Goal: Transaction & Acquisition: Purchase product/service

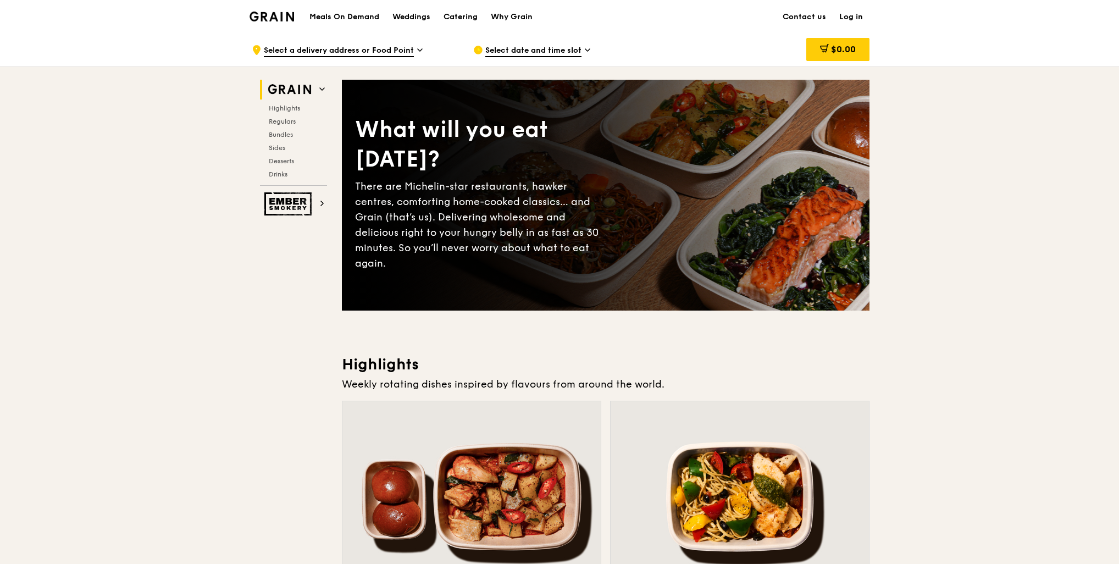
click at [367, 18] on h1 "Meals On Demand" at bounding box center [344, 17] width 70 height 11
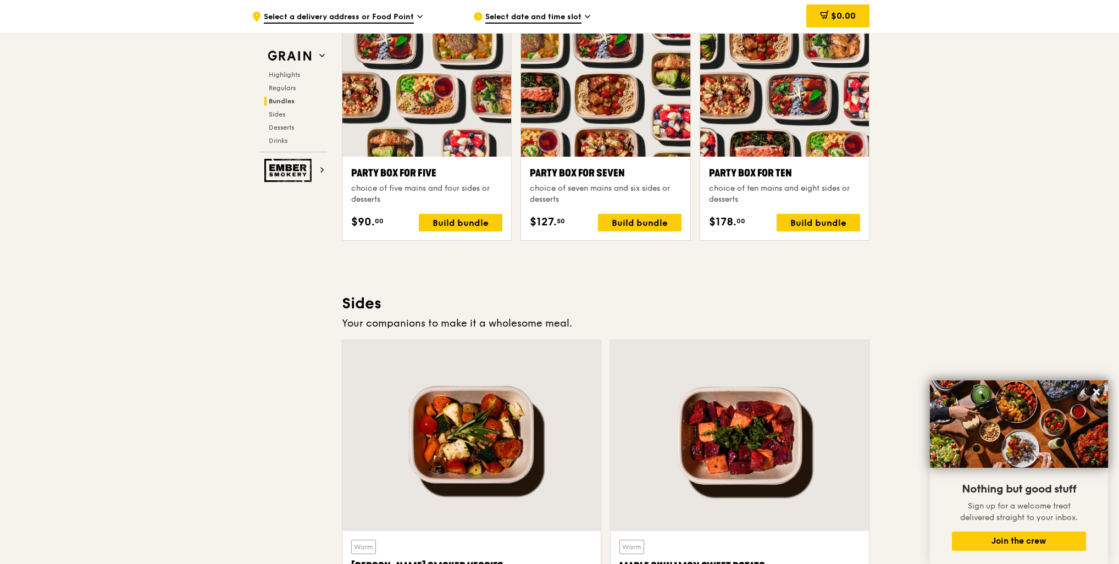
scroll to position [2199, 0]
click at [281, 87] on span "Regulars" at bounding box center [283, 88] width 29 height 8
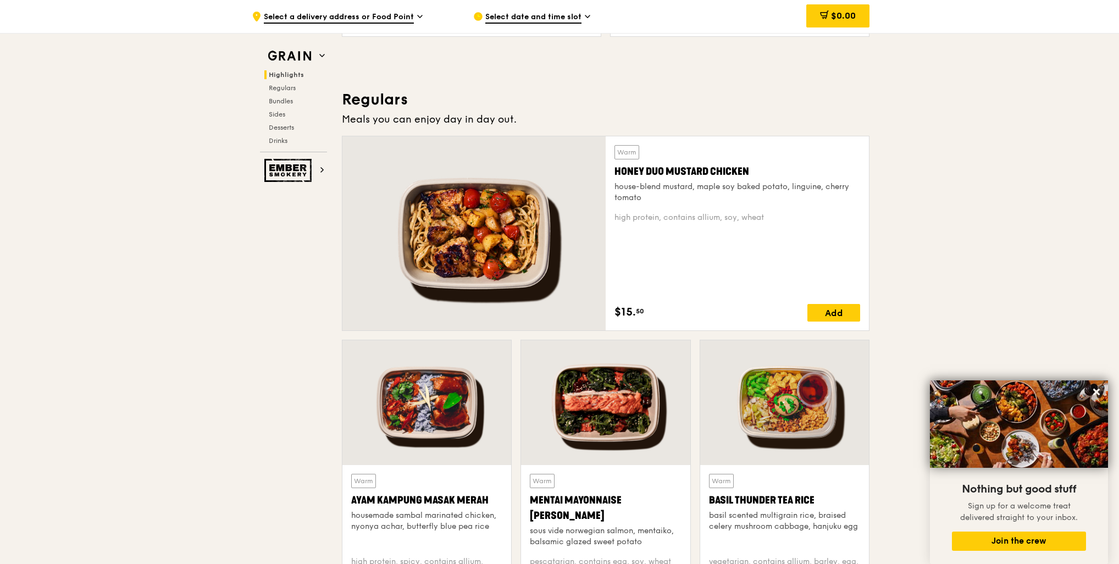
scroll to position [613, 0]
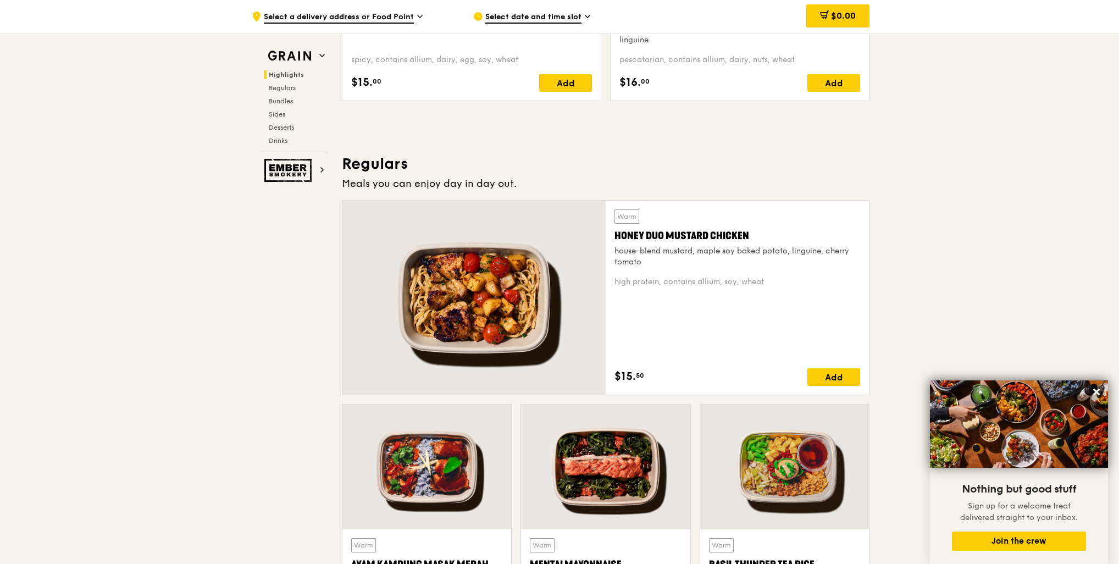
click at [370, 14] on span "Select a delivery address or Food Point" at bounding box center [339, 18] width 150 height 12
click at [534, 18] on span "Select date and time slot" at bounding box center [533, 18] width 96 height 12
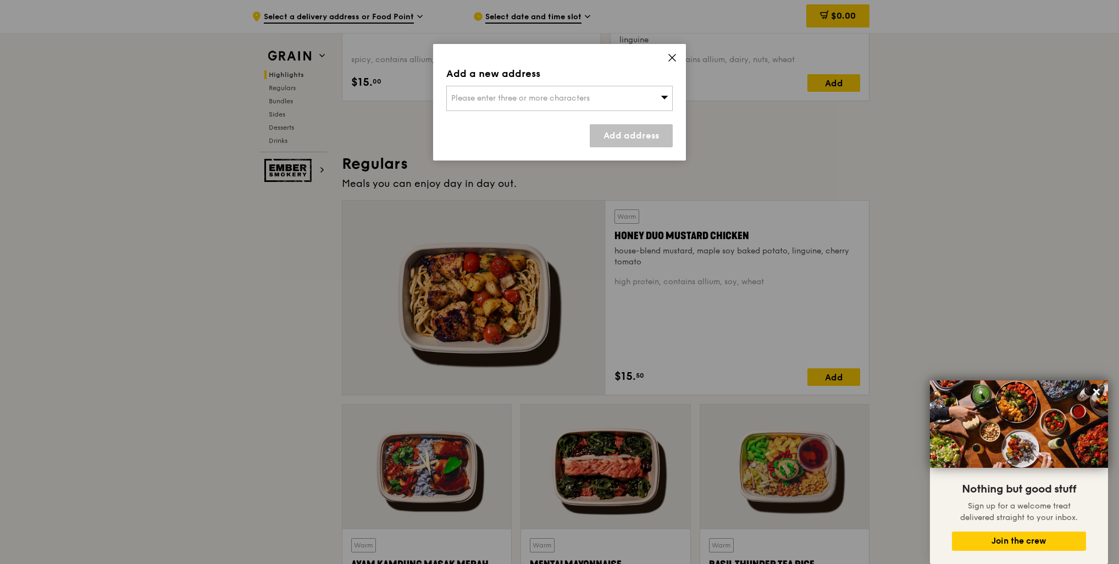
click at [529, 109] on div "Please enter three or more characters" at bounding box center [559, 98] width 226 height 25
click at [534, 101] on input "search" at bounding box center [559, 98] width 225 height 24
click at [676, 54] on icon at bounding box center [672, 58] width 10 height 10
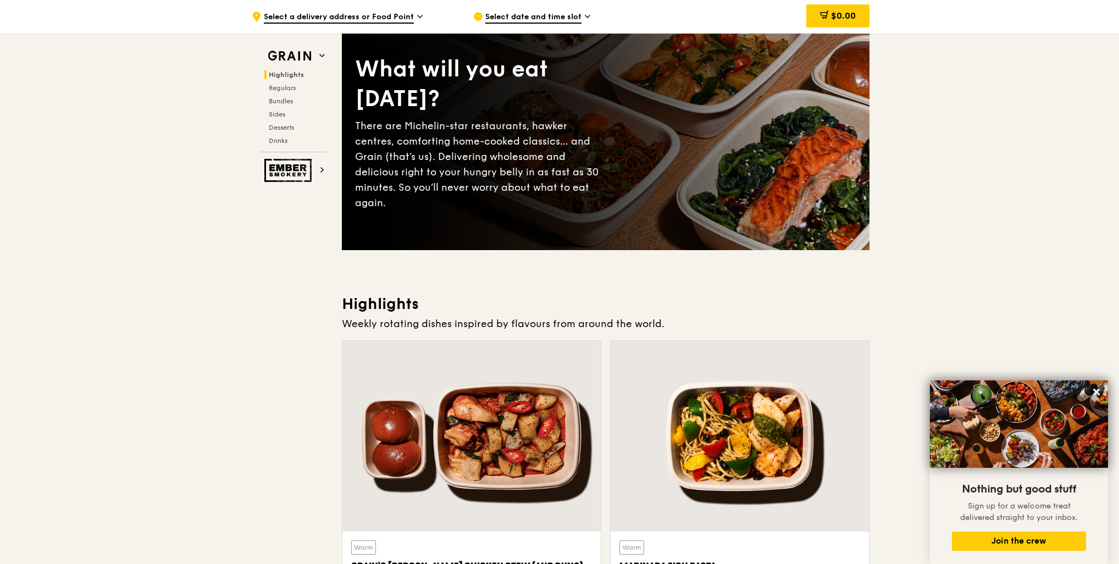
scroll to position [0, 0]
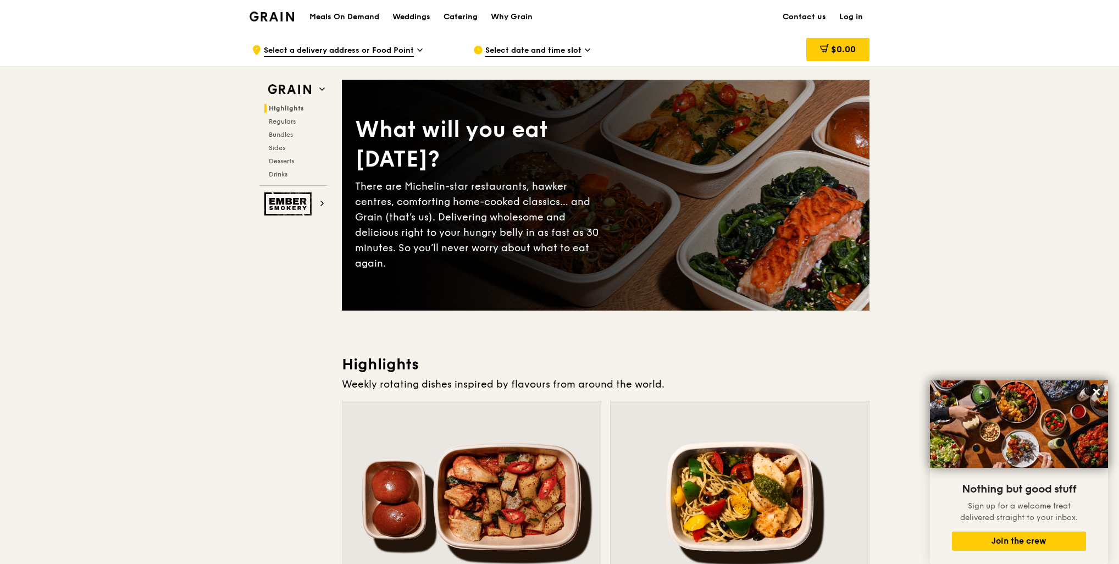
click at [456, 15] on div "Catering" at bounding box center [461, 17] width 34 height 33
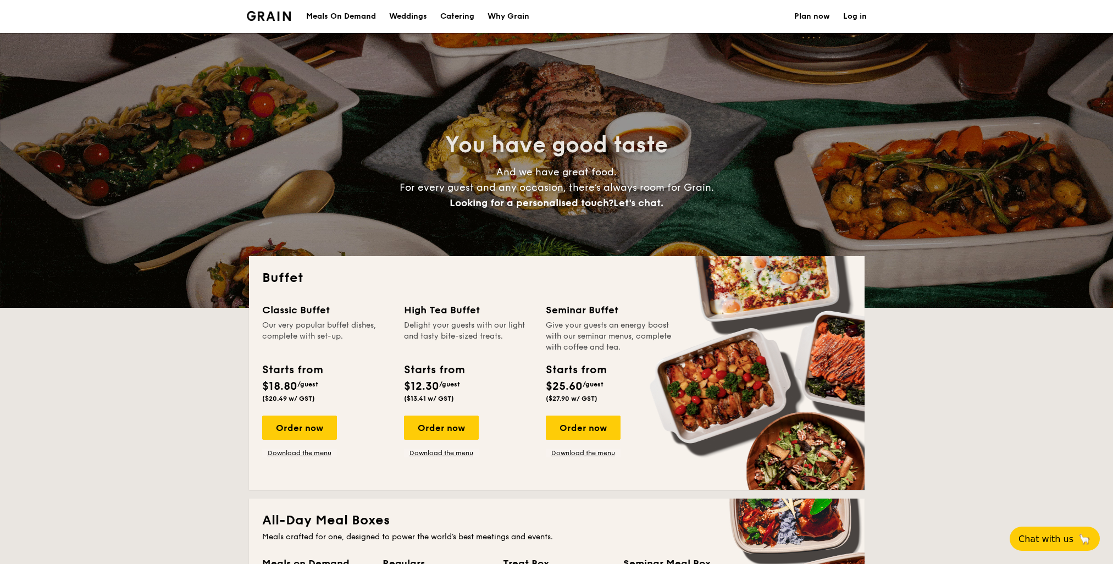
select select
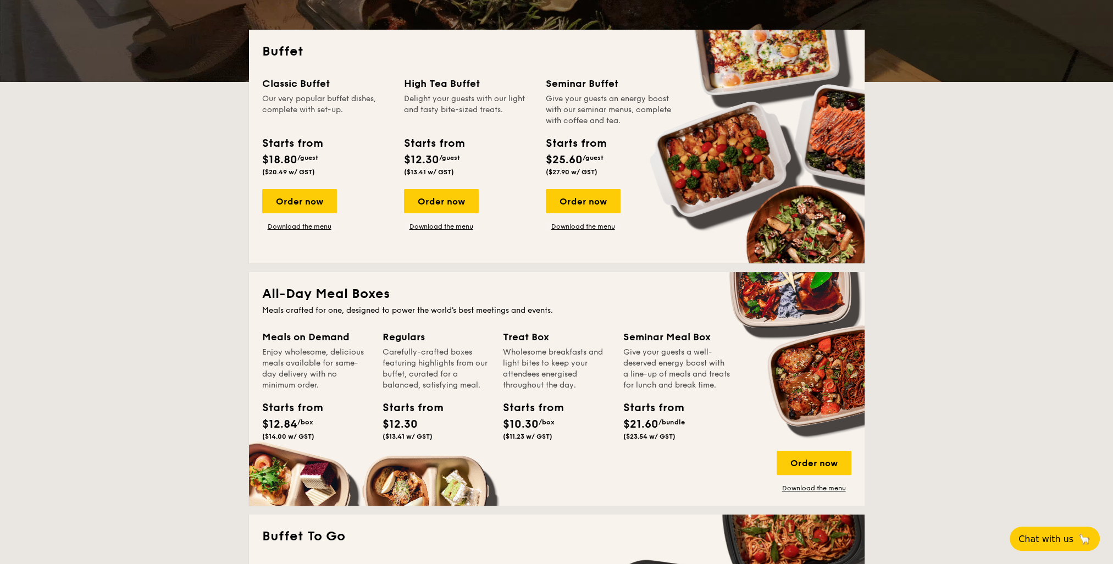
scroll to position [330, 0]
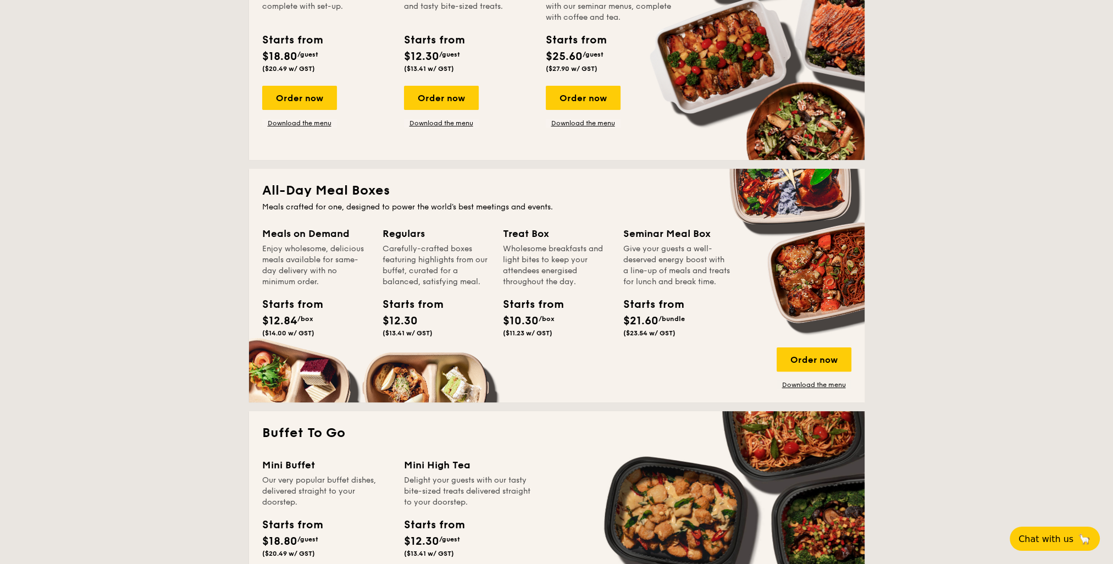
click at [416, 212] on div "Meals crafted for one, designed to power the world's best meetings and events." at bounding box center [556, 207] width 589 height 11
click at [838, 386] on link "Download the menu" at bounding box center [814, 384] width 75 height 9
click at [666, 270] on div "Give your guests a well-deserved energy boost with a line-up of meals and treat…" at bounding box center [676, 266] width 107 height 44
click at [831, 362] on div "Order now" at bounding box center [814, 359] width 75 height 24
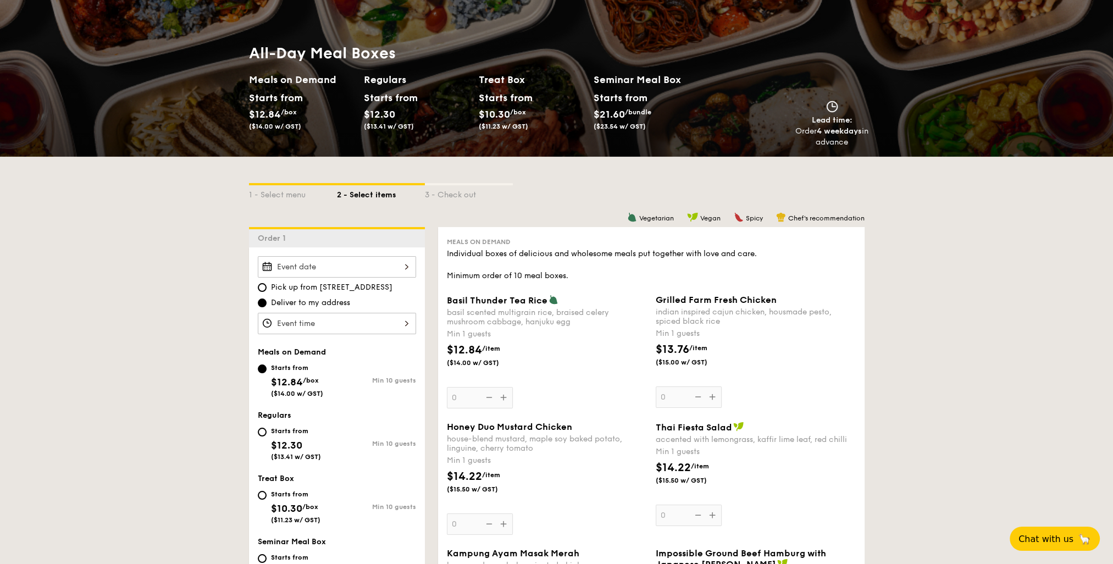
scroll to position [165, 0]
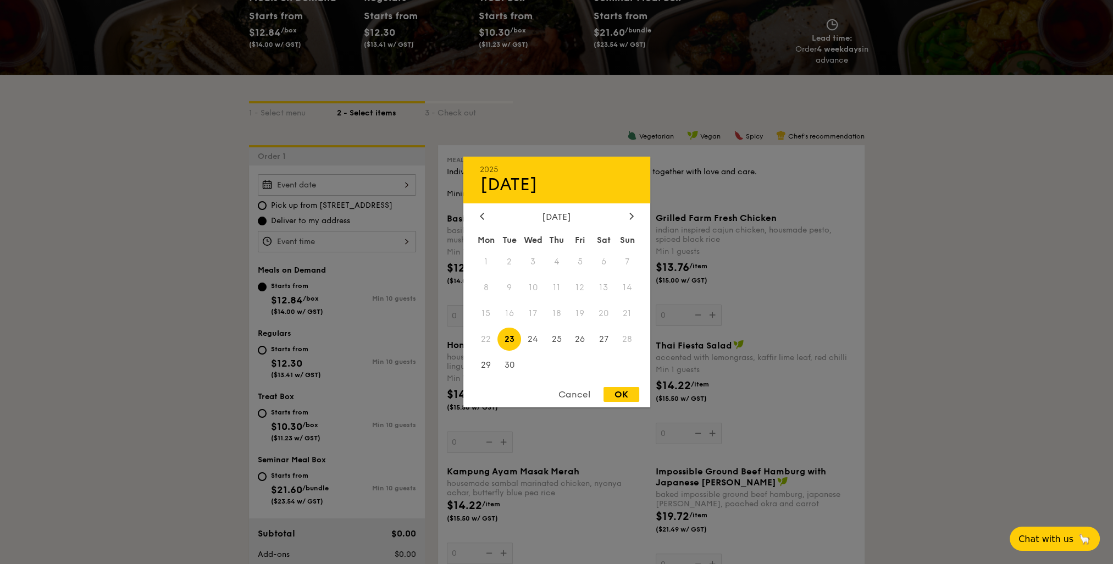
click at [397, 184] on div "2025 Sep 23 September 2025 Mon Tue Wed Thu Fri Sat Sun 1 2 3 4 5 6 7 8 9 10 11 …" at bounding box center [337, 184] width 158 height 21
click at [558, 340] on span "25" at bounding box center [557, 339] width 24 height 24
click at [629, 395] on div "OK" at bounding box center [622, 394] width 36 height 15
type input "[DATE]"
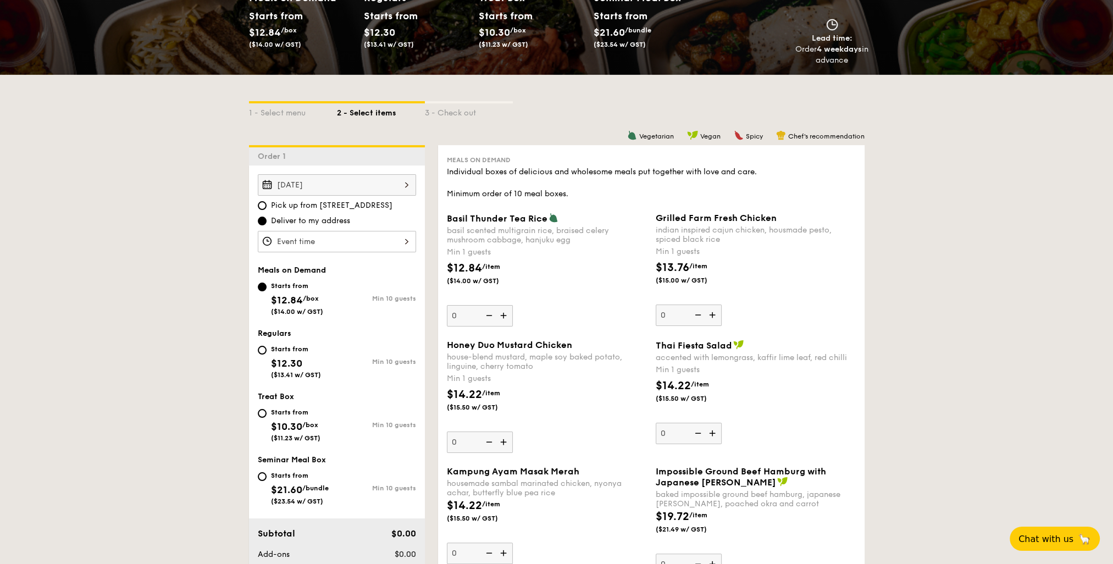
click at [506, 313] on img at bounding box center [504, 315] width 16 height 21
click at [506, 313] on input "0" at bounding box center [480, 315] width 66 height 21
click at [506, 313] on img at bounding box center [504, 315] width 16 height 21
click at [506, 313] on input "1" at bounding box center [480, 315] width 66 height 21
click at [506, 313] on img at bounding box center [504, 315] width 16 height 21
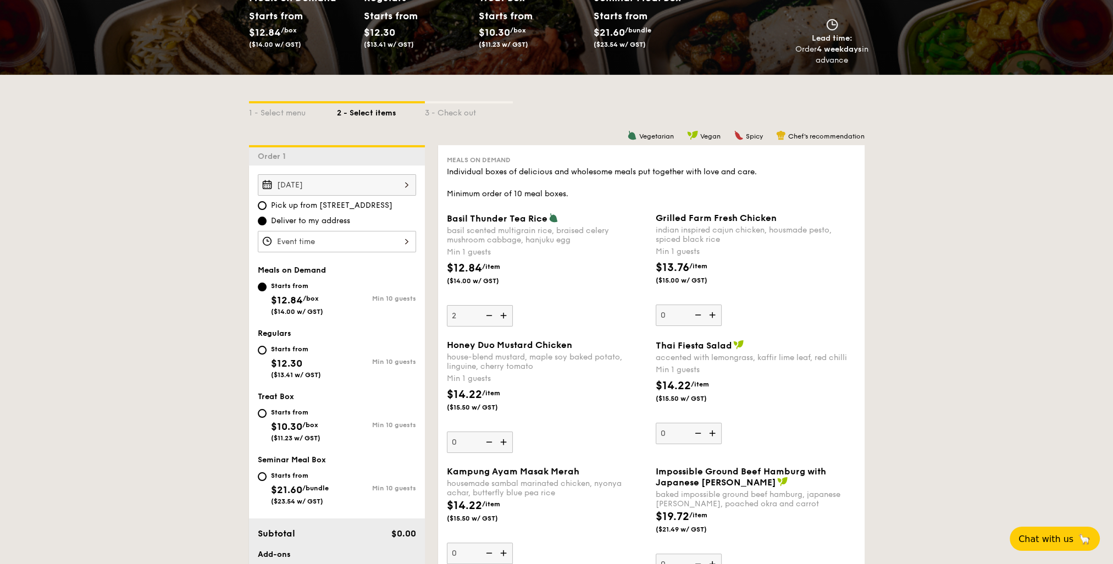
click at [506, 313] on input "2" at bounding box center [480, 315] width 66 height 21
click at [467, 316] on input "3" at bounding box center [480, 315] width 66 height 21
drag, startPoint x: 471, startPoint y: 316, endPoint x: 424, endPoint y: 313, distance: 46.3
type input "5"
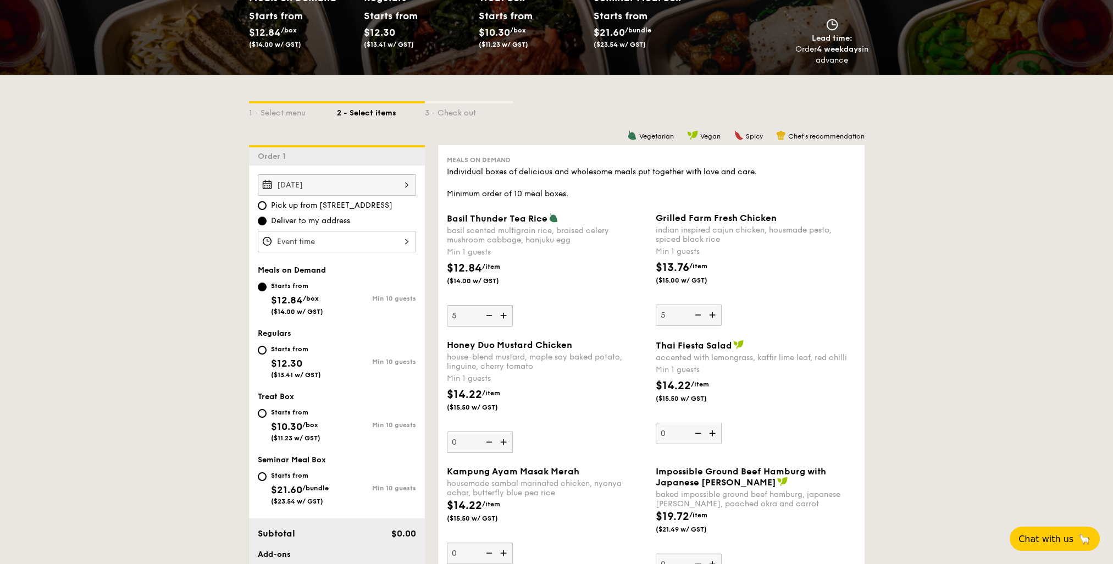
type input "5"
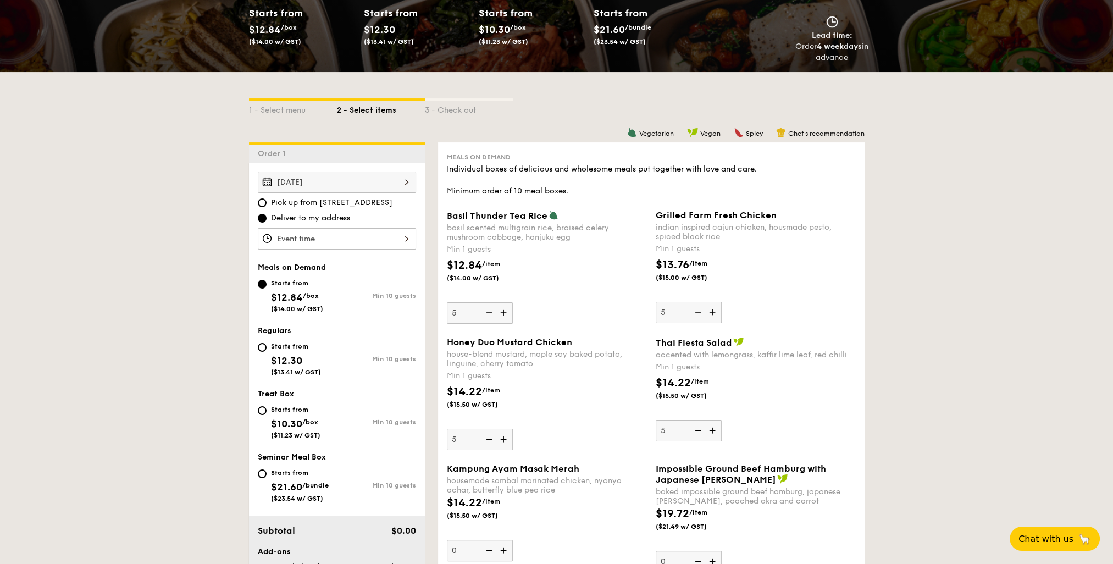
scroll to position [220, 0]
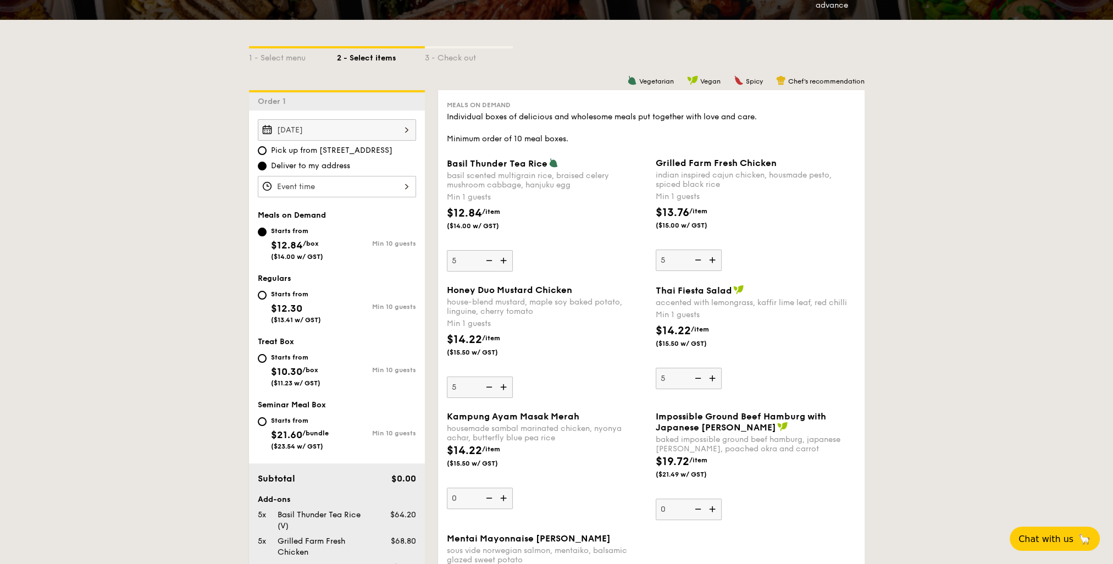
type input "5"
click at [574, 411] on span "Kampung Ayam Masak Merah" at bounding box center [513, 416] width 132 height 10
click at [513, 488] on input "0" at bounding box center [480, 498] width 66 height 21
type input "5"
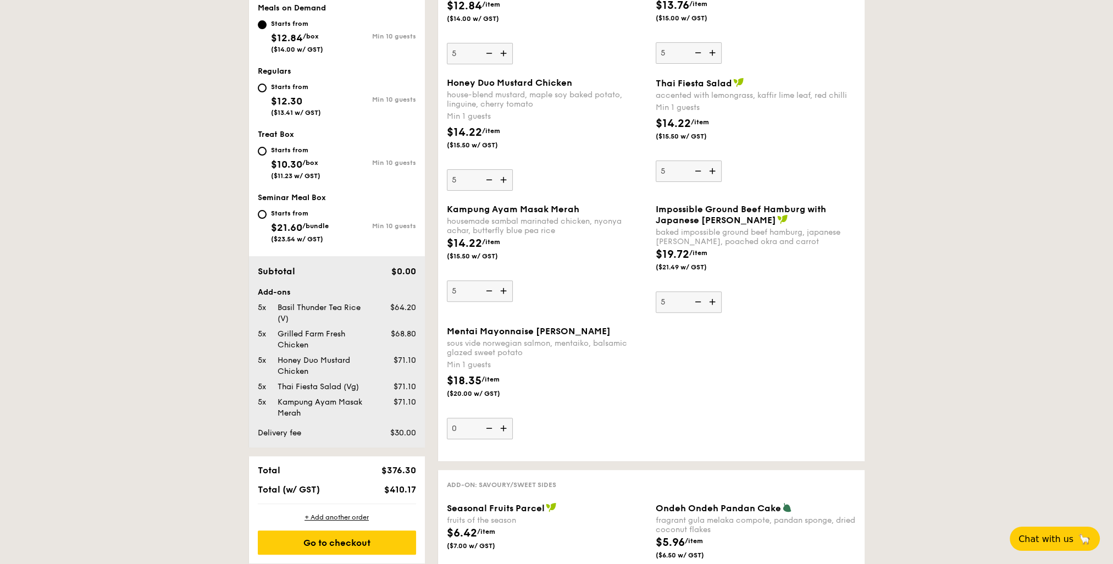
scroll to position [440, 0]
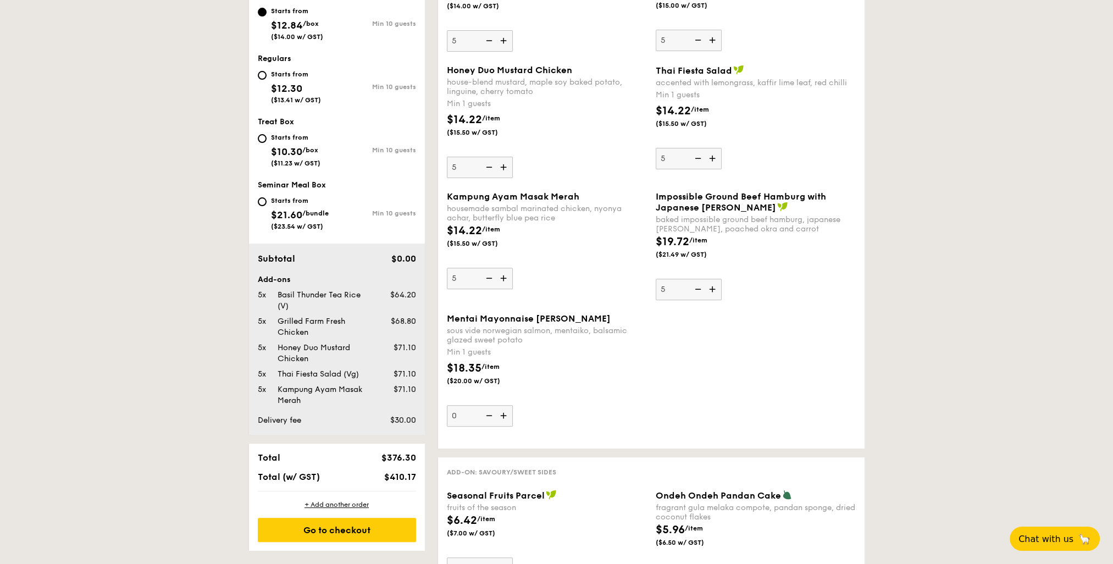
type input "5"
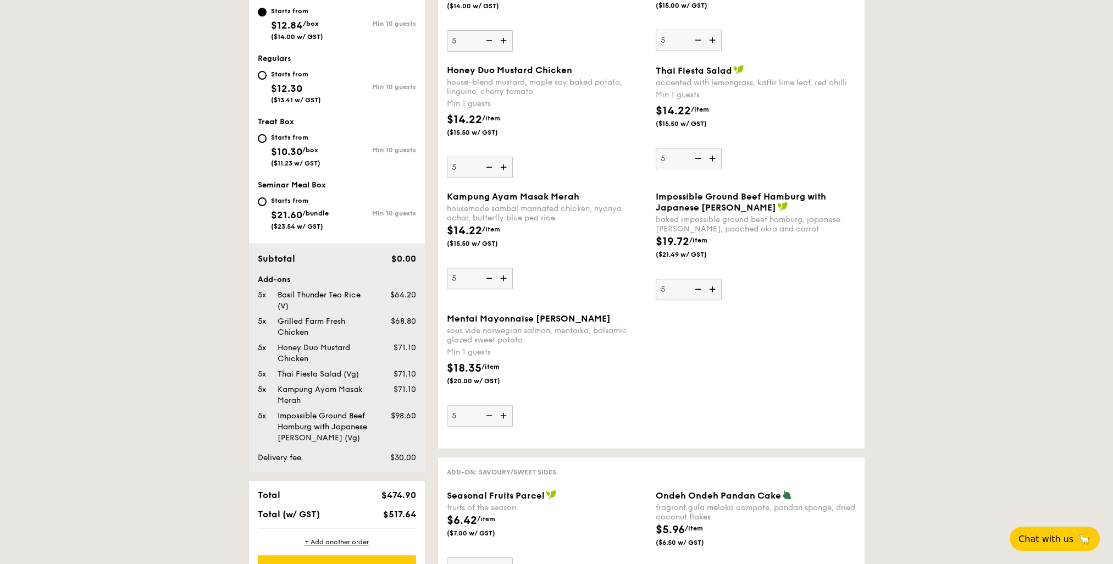
type input "5"
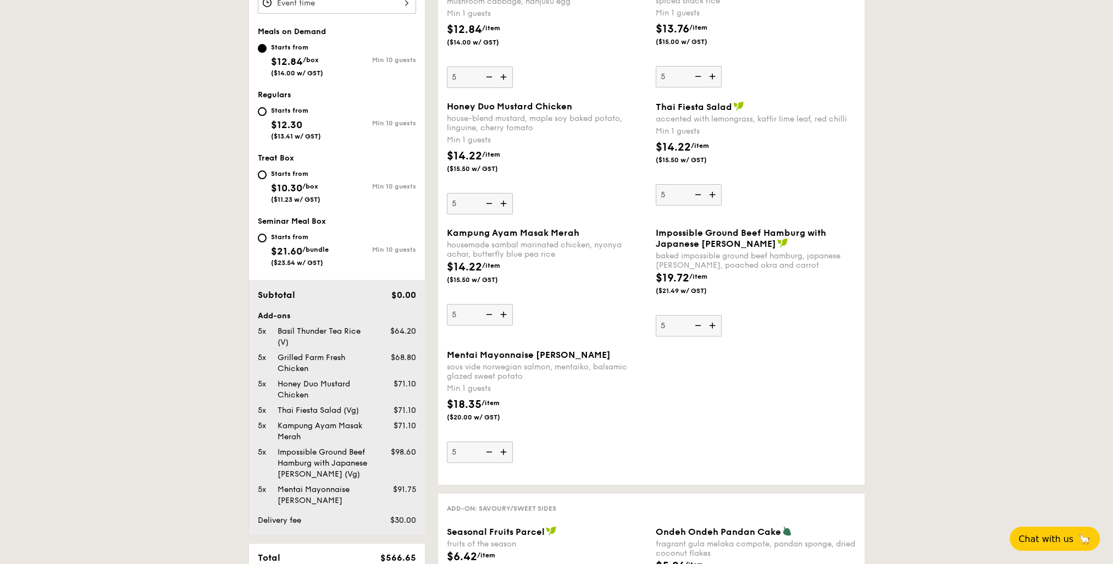
scroll to position [385, 0]
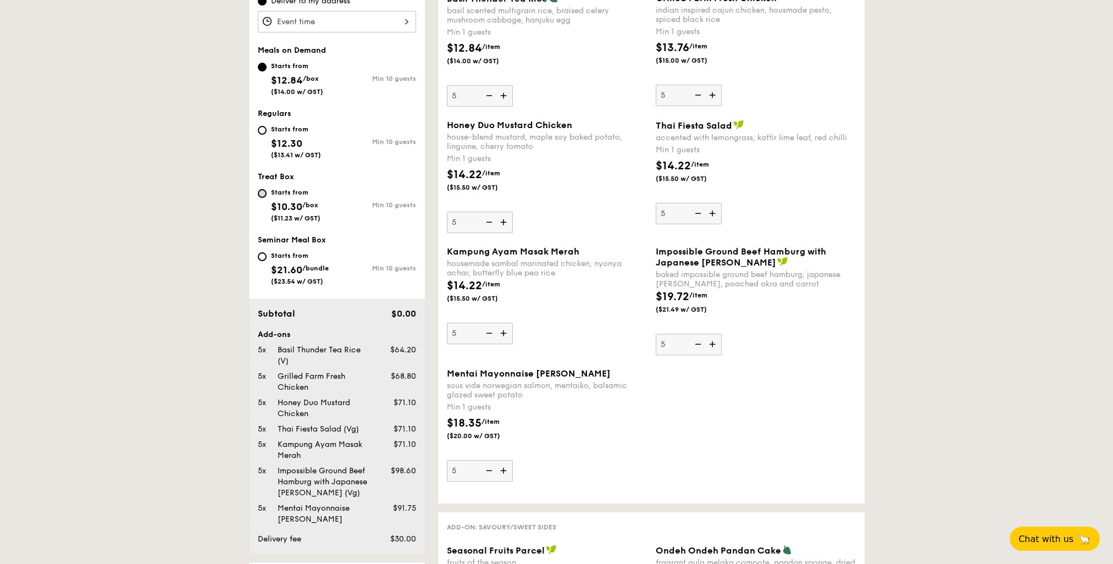
click at [260, 197] on div "Starts from $10.30 /box ($11.23 w/ GST)" at bounding box center [297, 204] width 79 height 36
click at [264, 195] on input "Starts from $10.30 /box ($11.23 w/ GST) Min 10 guests" at bounding box center [262, 193] width 9 height 9
radio input "true"
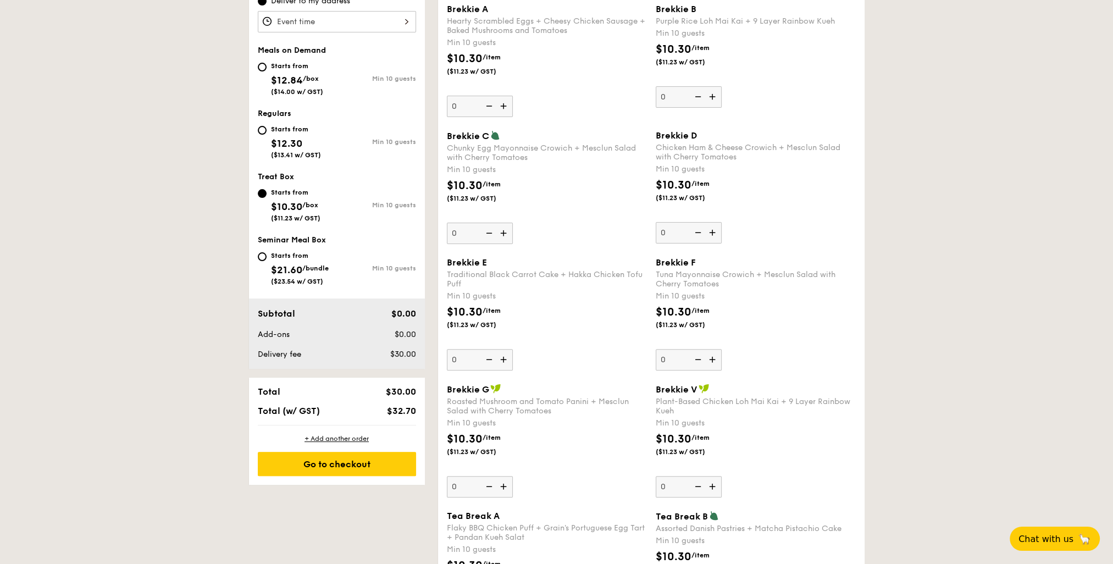
click at [263, 123] on div "Starts from $12.30 ($13.41 w/ GST)" at bounding box center [297, 141] width 79 height 36
click at [263, 126] on input "Starts from $12.30 ($13.41 w/ GST) Min 10 guests" at bounding box center [262, 130] width 9 height 9
radio input "true"
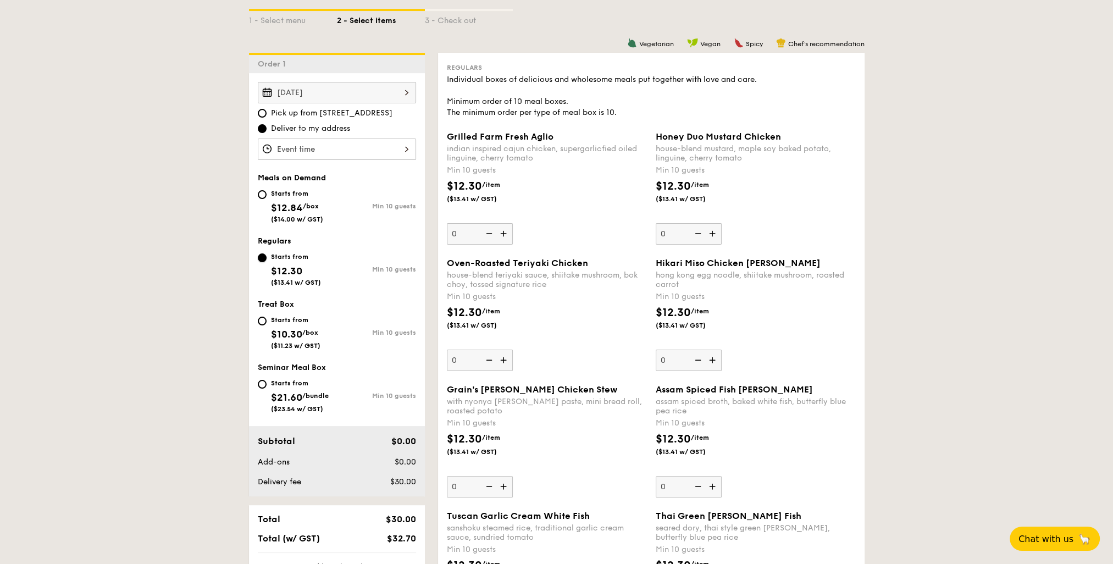
scroll to position [110, 0]
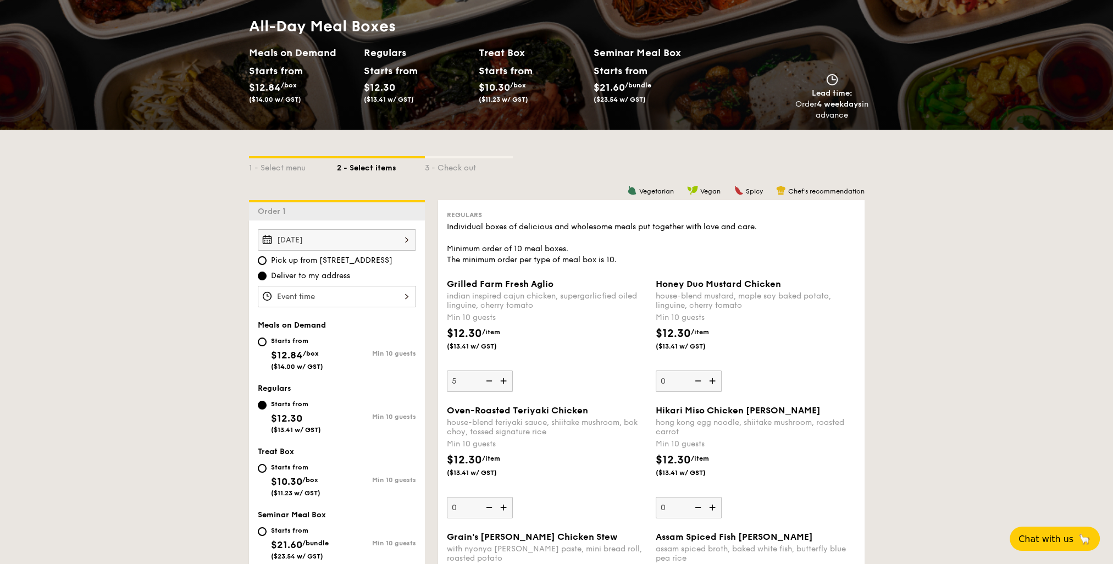
type input "10"
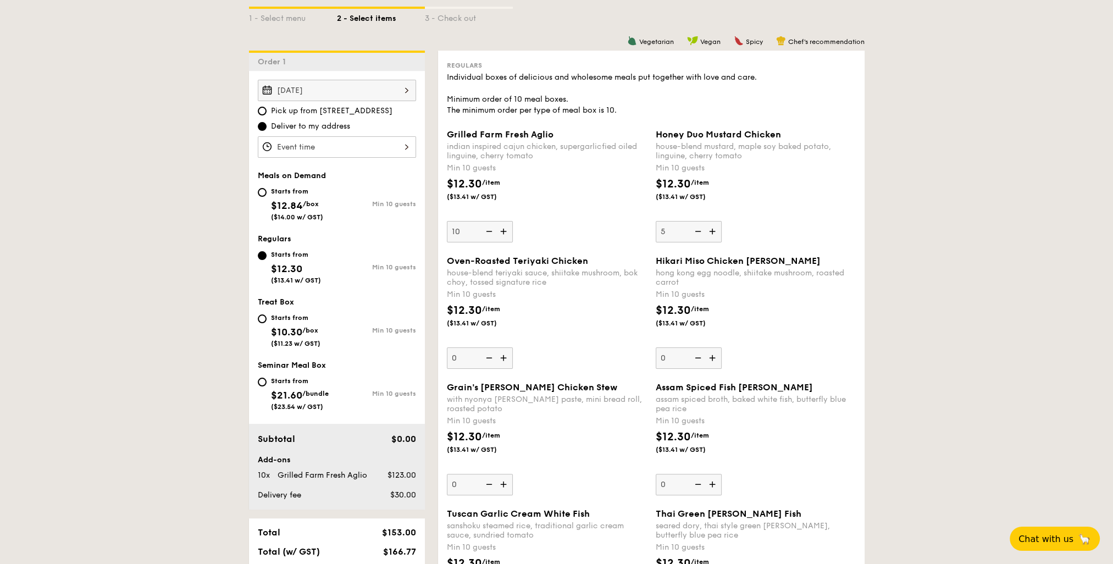
scroll to position [275, 0]
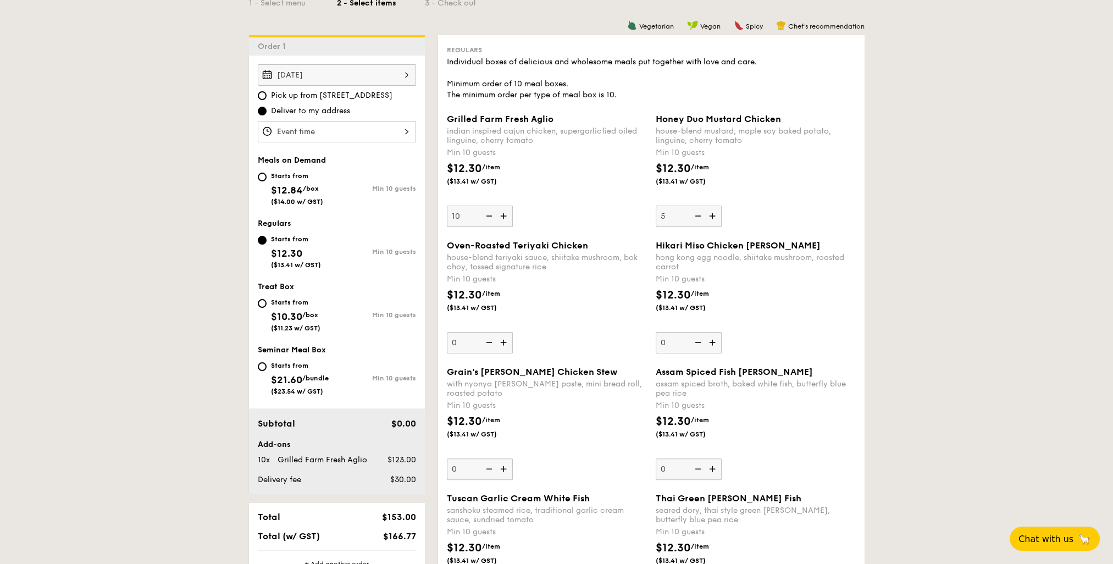
type input "10"
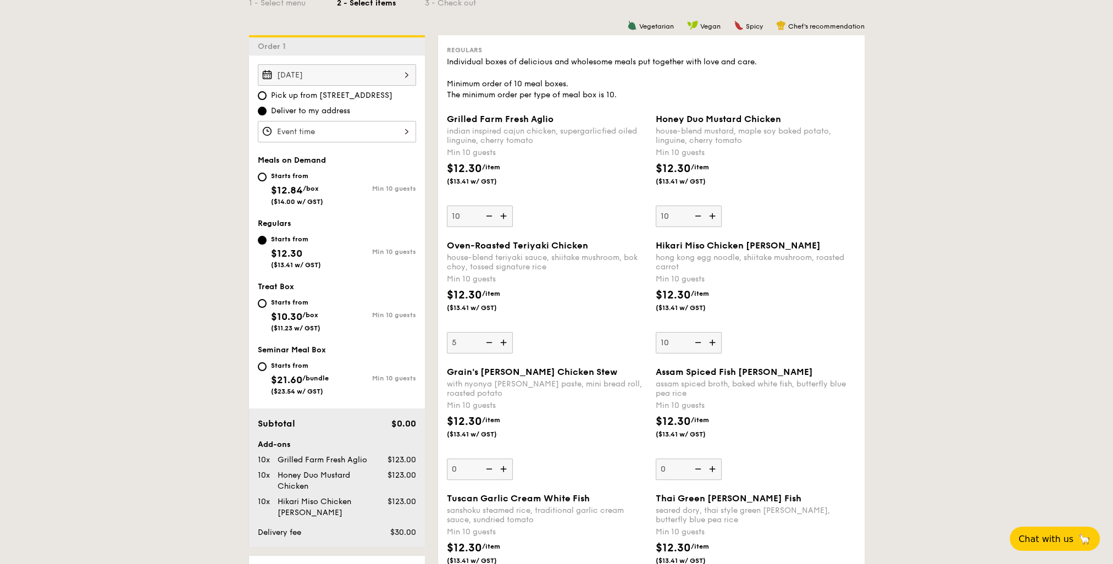
type input "10"
click at [585, 438] on div "$12.30 /item ($13.41 w/ GST)" at bounding box center [547, 432] width 209 height 38
click at [513, 458] on input "10" at bounding box center [480, 468] width 66 height 21
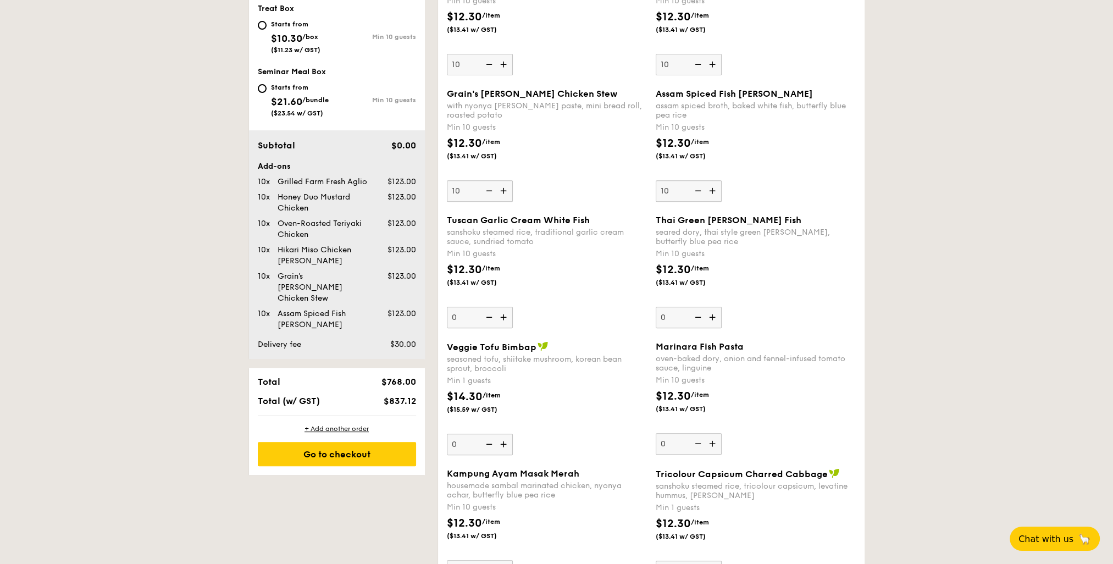
scroll to position [605, 0]
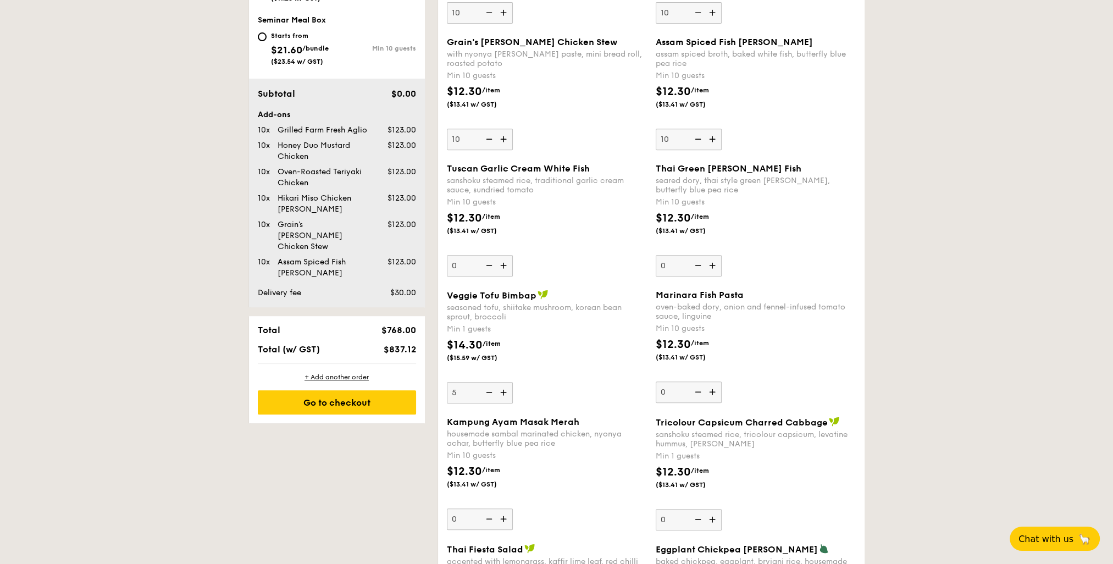
type input "5"
click at [546, 377] on div "Veggie Tofu Bimbap seasoned tofu, shiitake mushroom, korean bean sprout, brocco…" at bounding box center [547, 347] width 200 height 114
click at [513, 382] on input "5" at bounding box center [480, 392] width 66 height 21
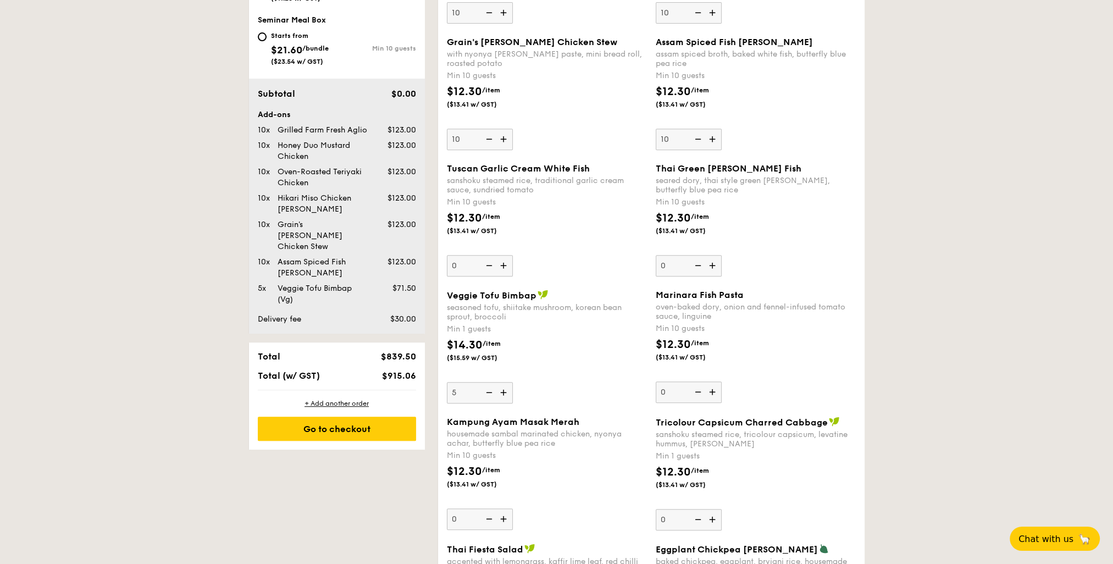
click at [557, 367] on div "$14.30 /item ($15.59 w/ GST)" at bounding box center [547, 356] width 209 height 38
click at [513, 382] on input "5" at bounding box center [480, 392] width 66 height 21
click at [488, 141] on img at bounding box center [488, 139] width 16 height 21
click at [488, 141] on input "10" at bounding box center [480, 139] width 66 height 21
type input "0"
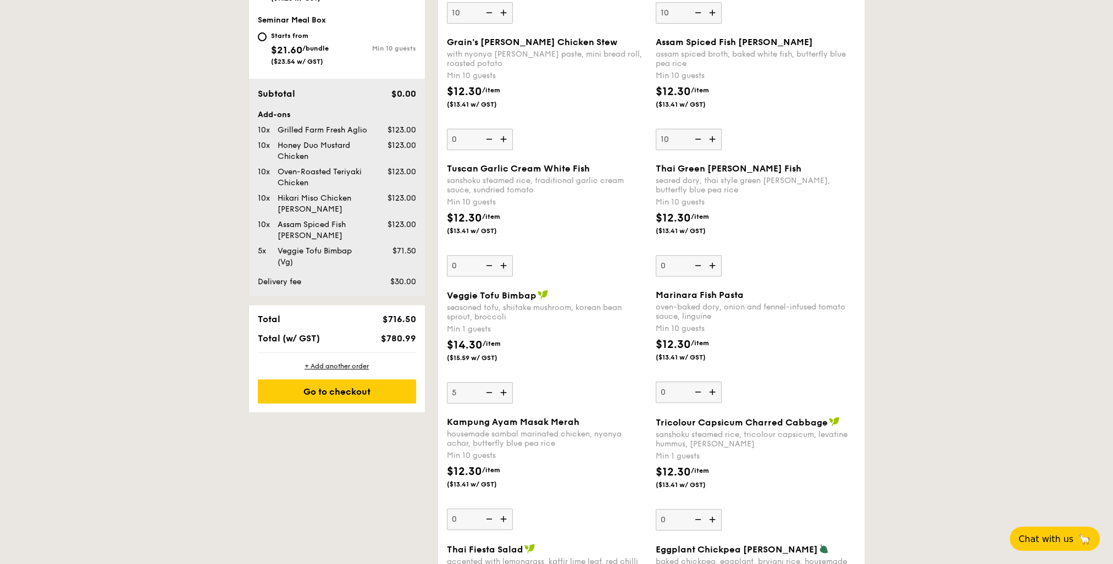
click at [559, 376] on div "Veggie Tofu Bimbap seasoned tofu, shiitake mushroom, korean bean sprout, brocco…" at bounding box center [547, 347] width 200 height 114
click at [513, 382] on input "5" at bounding box center [480, 392] width 66 height 21
type input "10"
click at [611, 386] on div "Veggie Tofu Bimbap seasoned tofu, shiitake mushroom, korean bean sprout, brocco…" at bounding box center [547, 347] width 200 height 114
click at [513, 386] on input "5" at bounding box center [480, 392] width 66 height 21
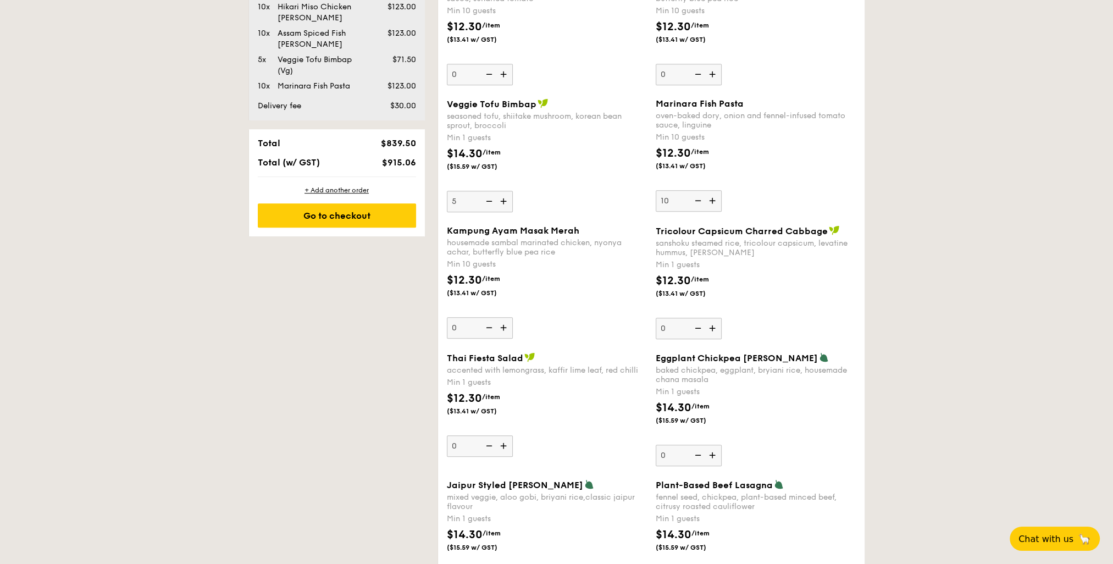
scroll to position [825, 0]
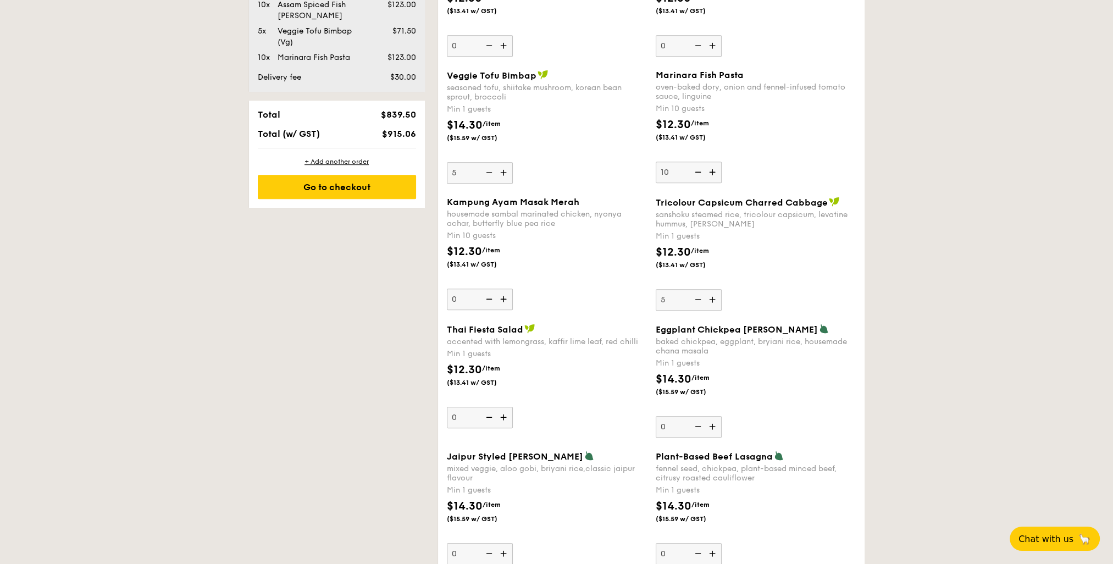
type input "5"
click at [624, 341] on div "accented with lemongrass, kaffir lime leaf, red chilli" at bounding box center [547, 341] width 200 height 9
click at [513, 407] on input "0" at bounding box center [480, 417] width 66 height 21
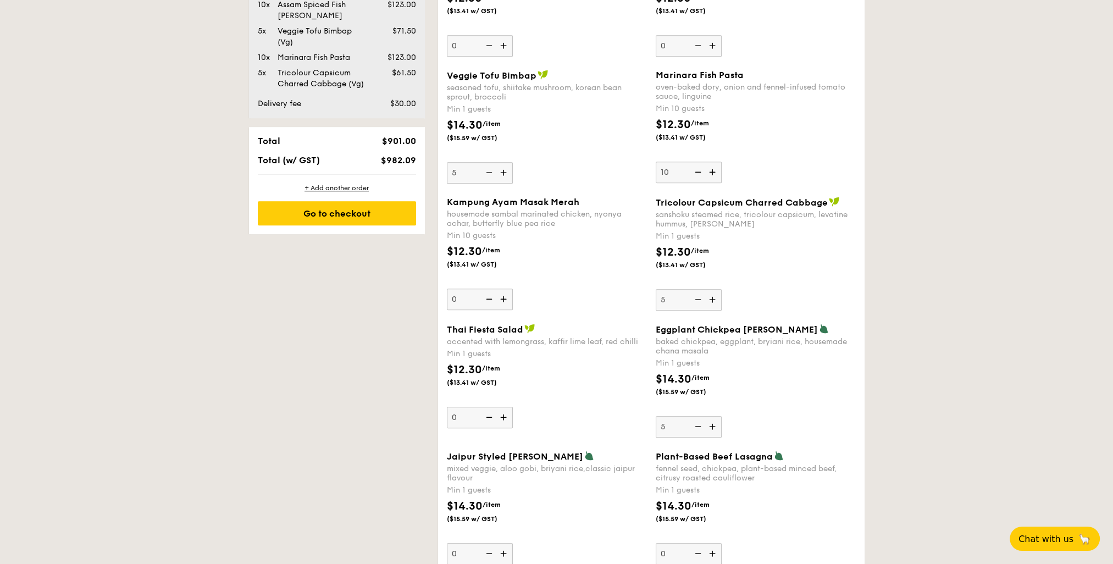
type input "5"
click at [603, 397] on div "$12.30 /item ($13.41 w/ GST)" at bounding box center [547, 381] width 209 height 38
click at [513, 407] on input "0" at bounding box center [480, 417] width 66 height 21
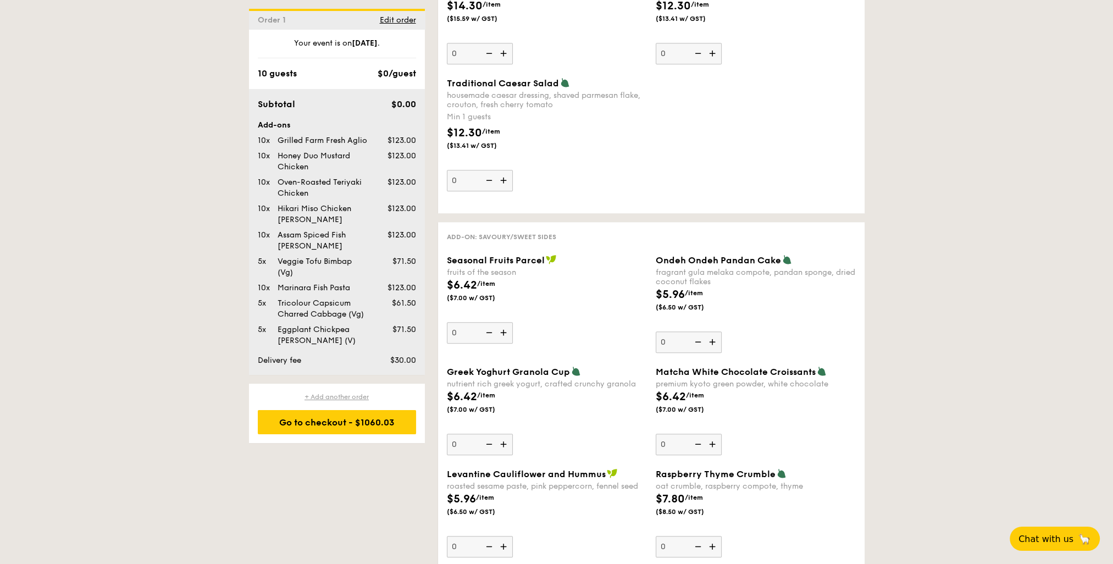
scroll to position [1462, 0]
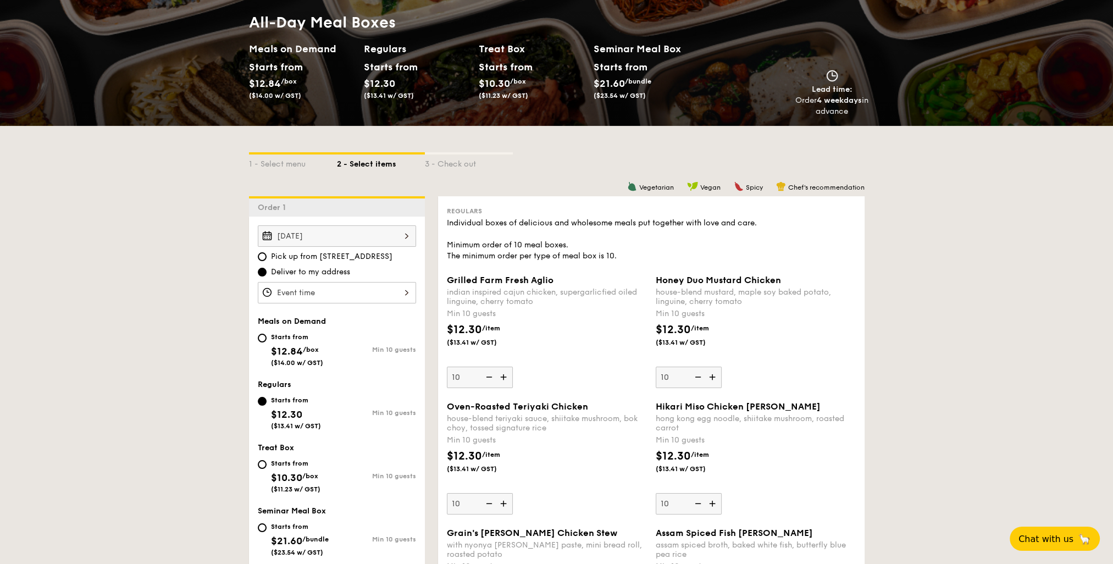
scroll to position [0, 0]
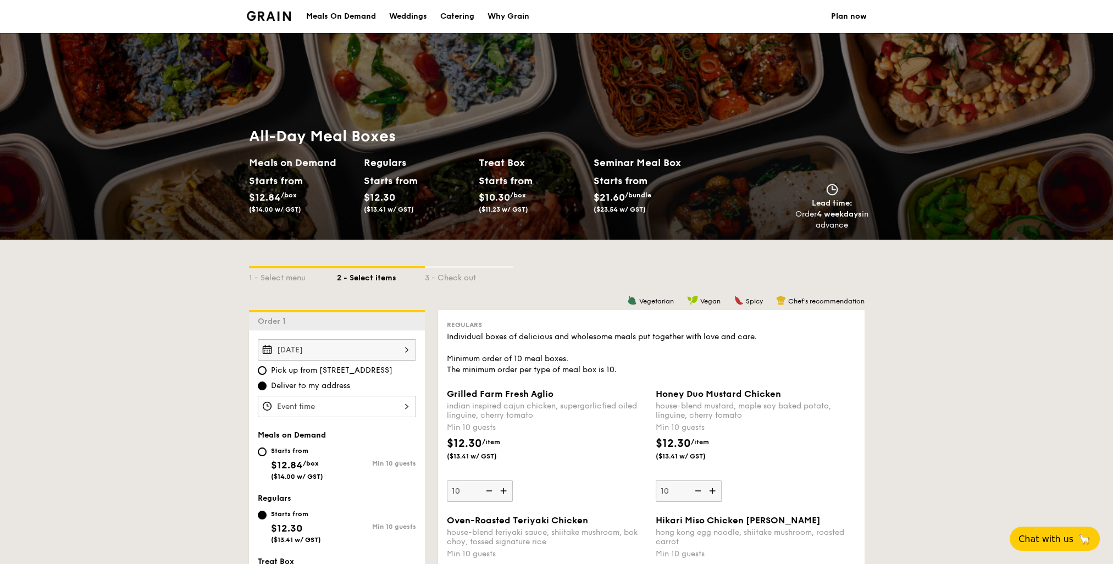
click at [360, 356] on div "[DATE]" at bounding box center [337, 349] width 158 height 21
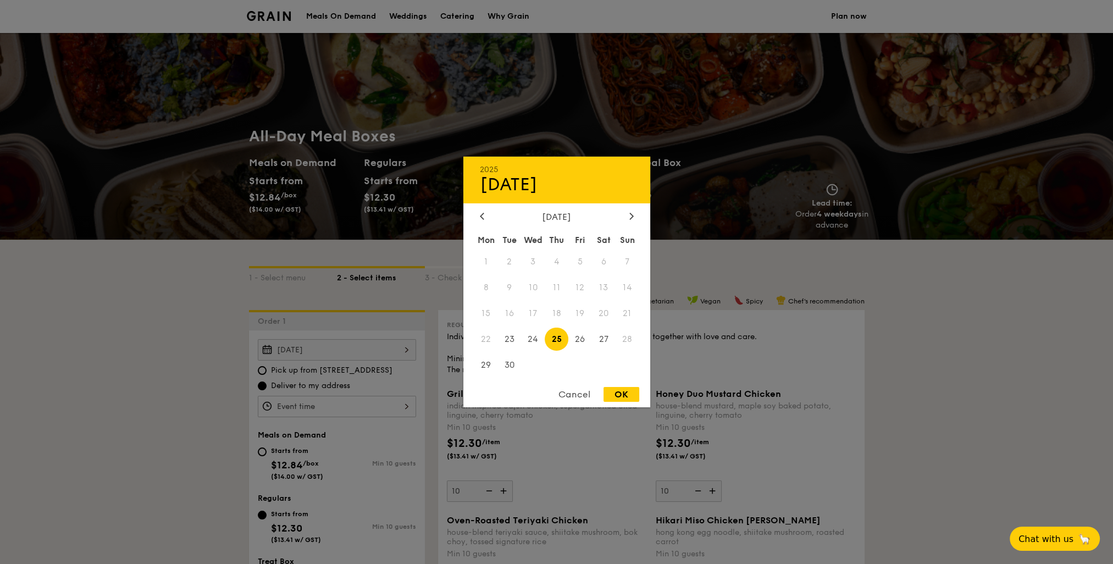
click at [149, 355] on div at bounding box center [556, 282] width 1113 height 564
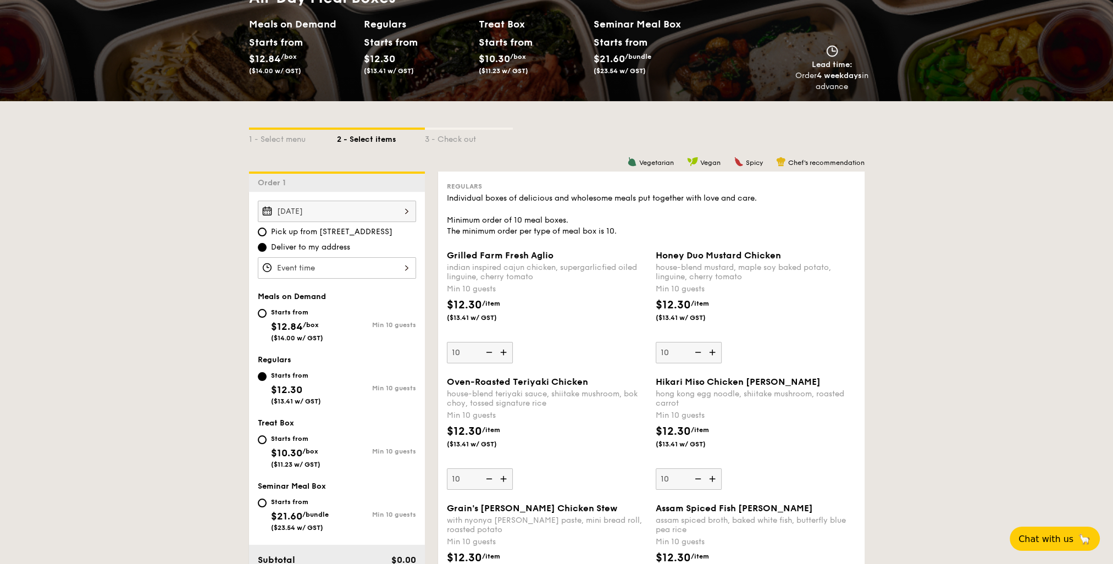
scroll to position [165, 0]
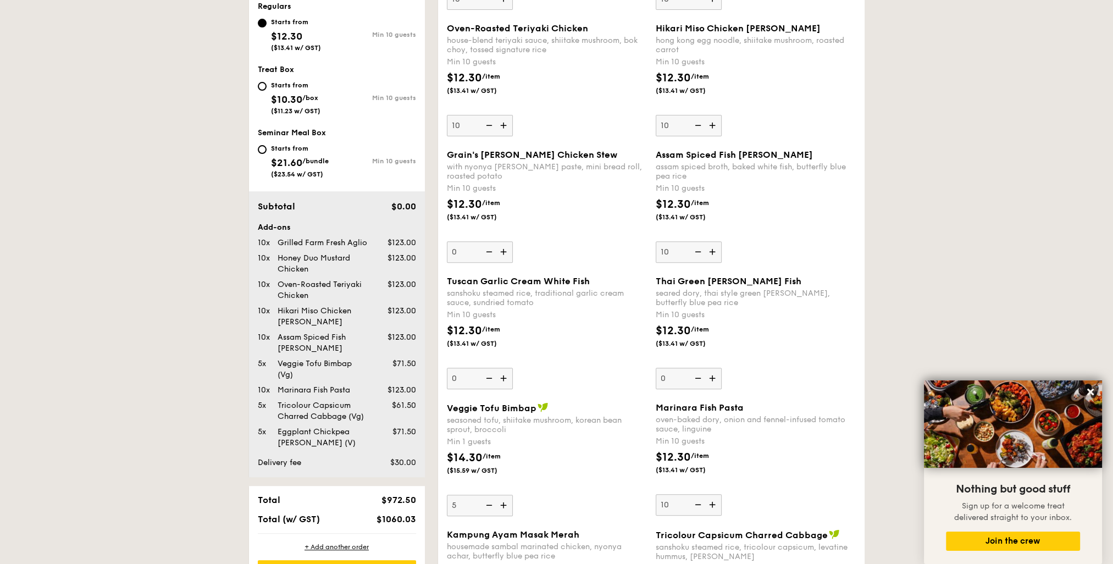
scroll to position [550, 0]
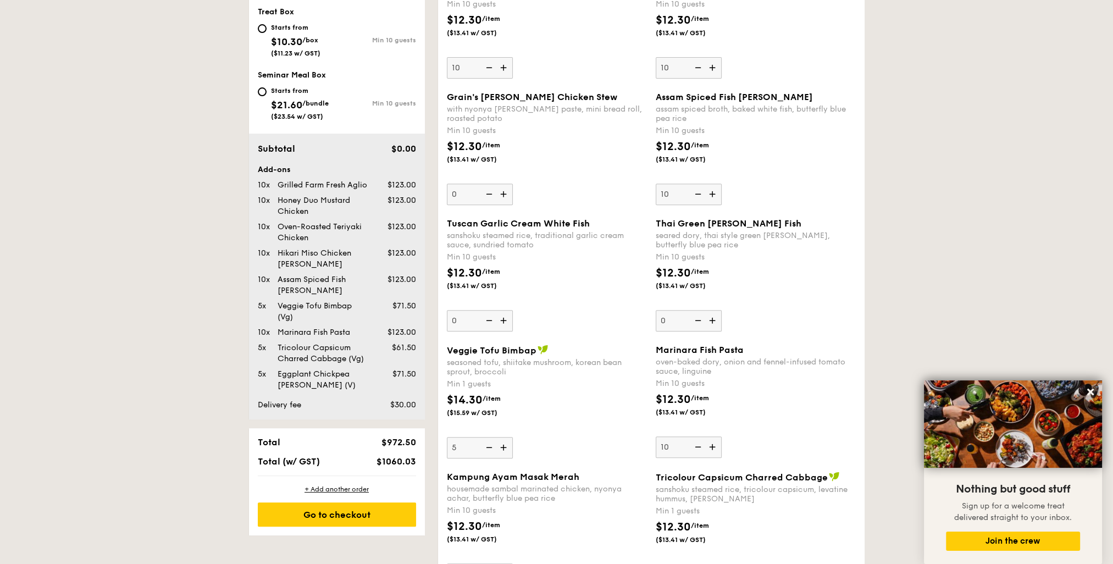
click at [783, 272] on div "$12.30 /item ($13.41 w/ GST)" at bounding box center [755, 284] width 209 height 38
click at [722, 310] on input "0" at bounding box center [689, 320] width 66 height 21
click at [715, 322] on img at bounding box center [713, 320] width 16 height 21
click at [715, 322] on input "0" at bounding box center [689, 320] width 66 height 21
type input "10"
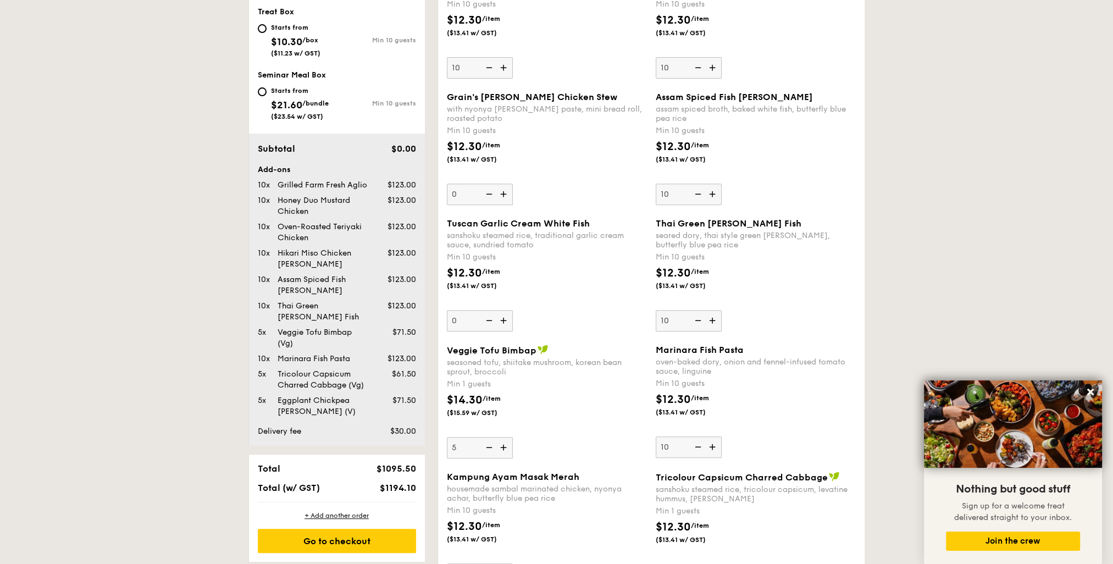
click at [578, 406] on div "$14.30 /item ($15.59 w/ GST)" at bounding box center [547, 411] width 209 height 38
click at [513, 437] on input "5" at bounding box center [480, 447] width 66 height 21
click at [487, 354] on span "Veggie Tofu Bimbap" at bounding box center [492, 350] width 90 height 10
click at [487, 437] on input "5" at bounding box center [480, 447] width 66 height 21
click at [502, 447] on img at bounding box center [504, 447] width 16 height 21
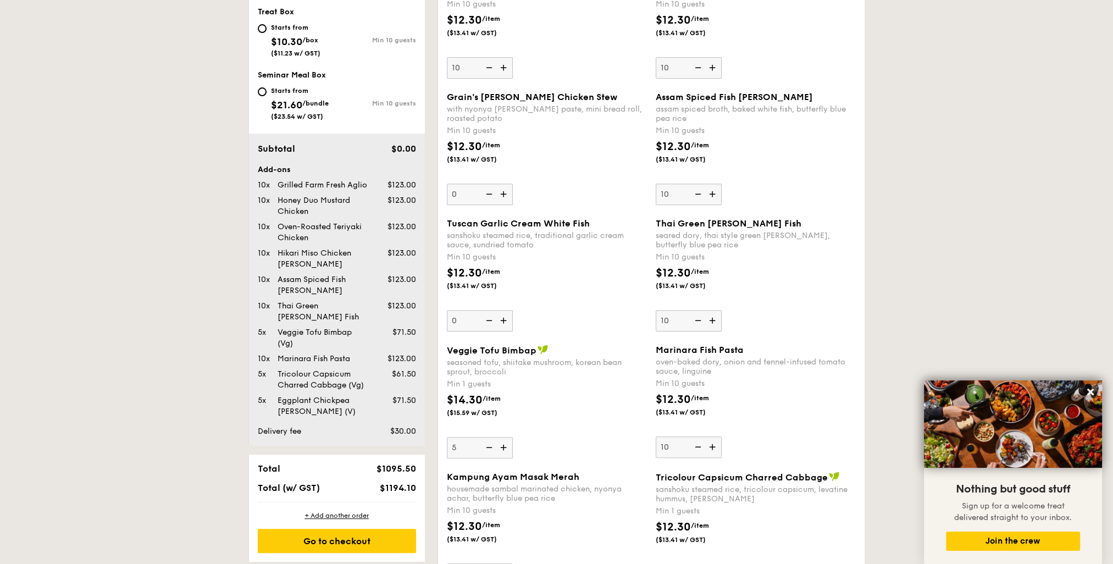
click at [502, 447] on input "5" at bounding box center [480, 447] width 66 height 21
click at [490, 447] on img at bounding box center [488, 447] width 16 height 21
click at [490, 447] on input "6" at bounding box center [480, 447] width 66 height 21
click at [490, 447] on img at bounding box center [488, 447] width 16 height 21
click at [490, 447] on input "5" at bounding box center [480, 447] width 66 height 21
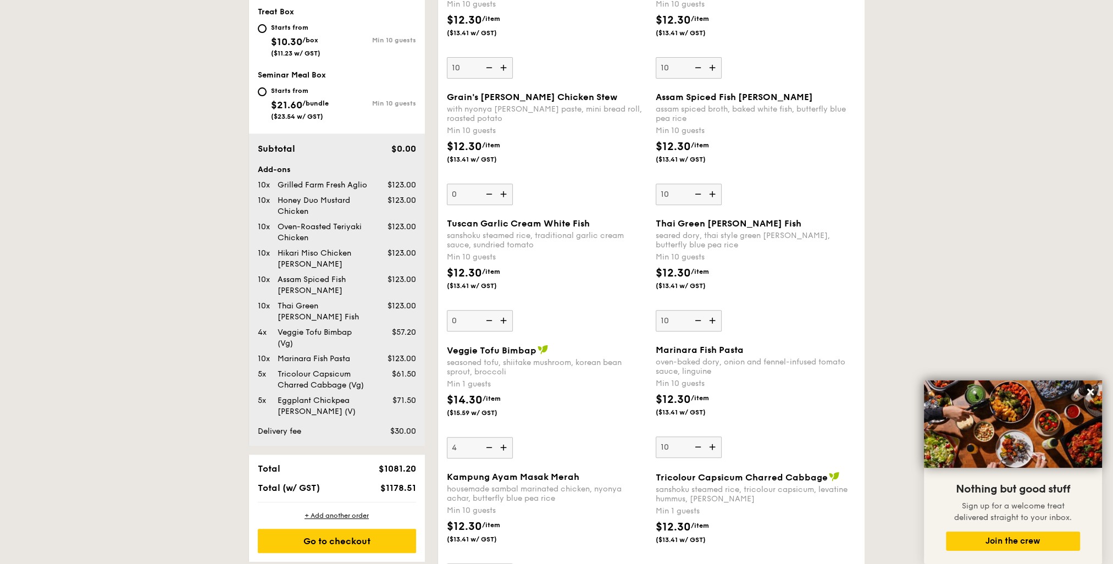
click at [490, 447] on img at bounding box center [488, 447] width 16 height 21
click at [490, 447] on input "4" at bounding box center [480, 447] width 66 height 21
click at [490, 447] on img at bounding box center [488, 447] width 16 height 21
click at [490, 447] on input "3" at bounding box center [480, 447] width 66 height 21
click at [490, 447] on img at bounding box center [488, 447] width 16 height 21
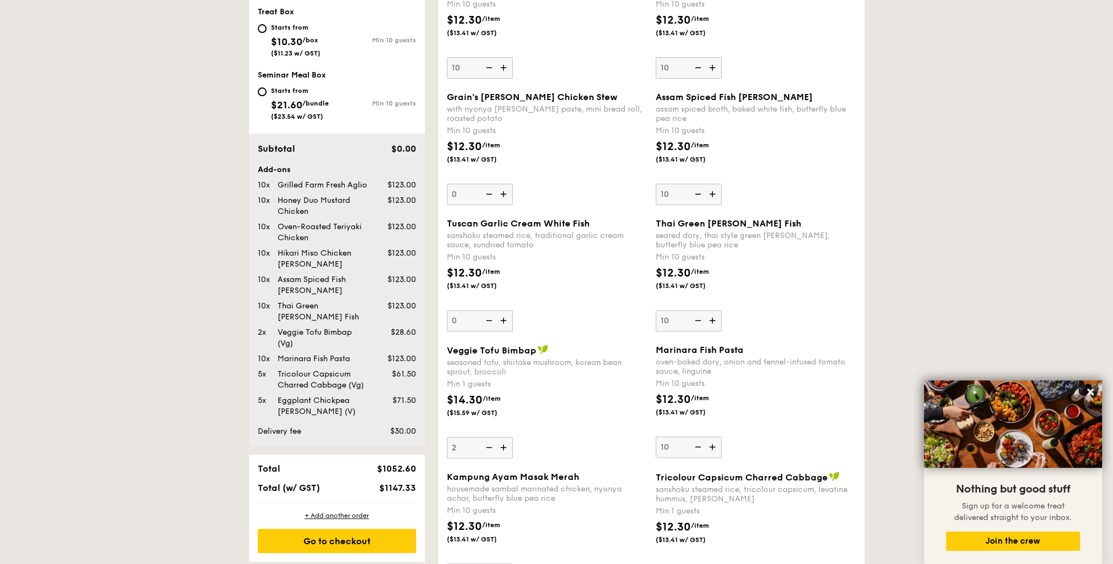
click at [490, 447] on input "2" at bounding box center [480, 447] width 66 height 21
click at [490, 447] on img at bounding box center [488, 447] width 16 height 21
click at [490, 447] on input "1" at bounding box center [480, 447] width 66 height 21
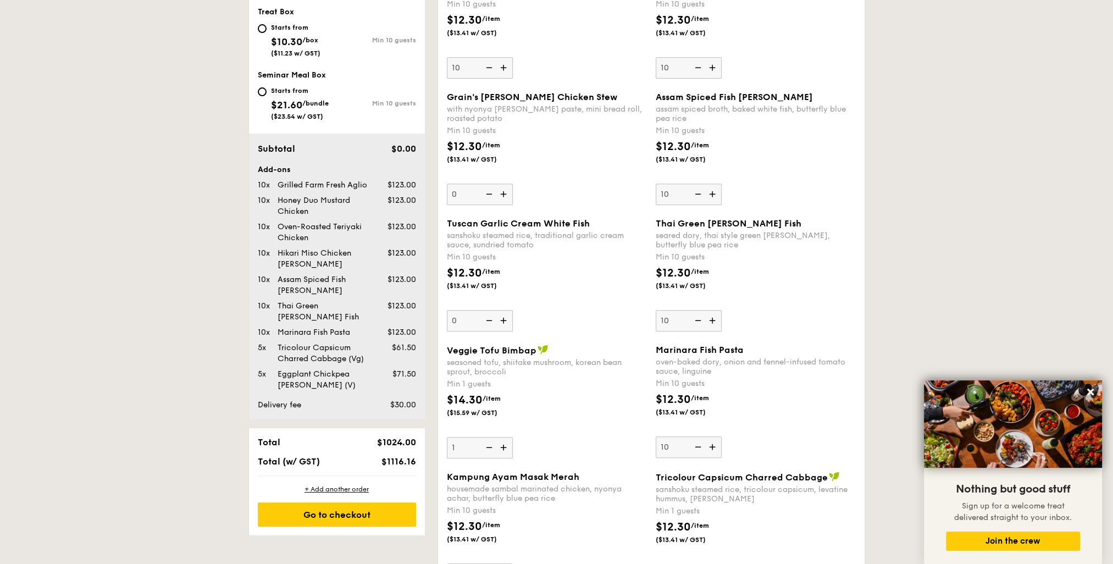
type input "1"
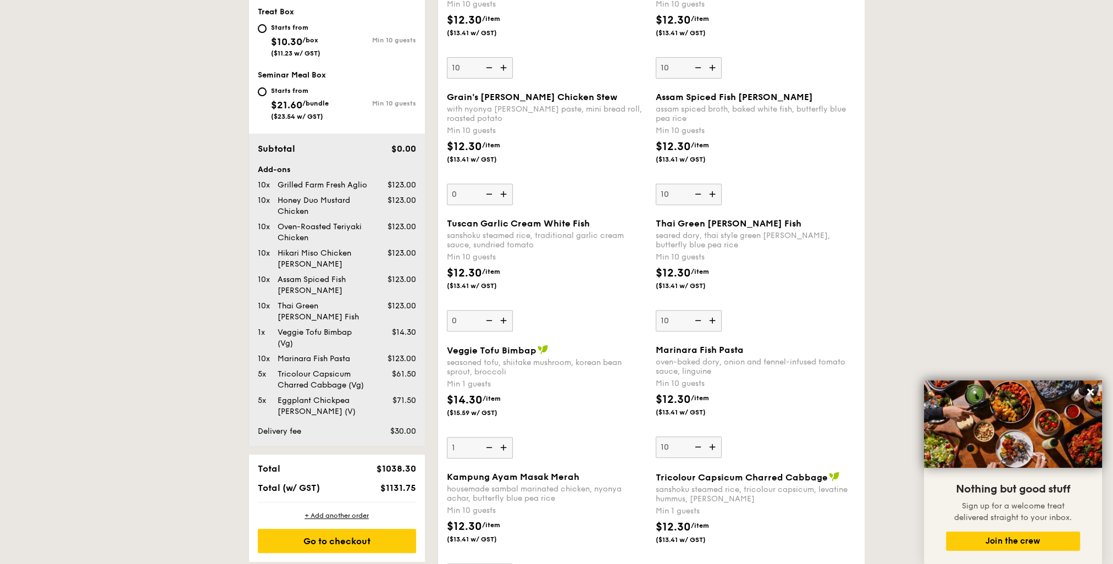
click at [534, 429] on div "$14.30 /item ($15.59 w/ GST)" at bounding box center [547, 411] width 209 height 38
click at [513, 437] on input "1" at bounding box center [480, 447] width 66 height 21
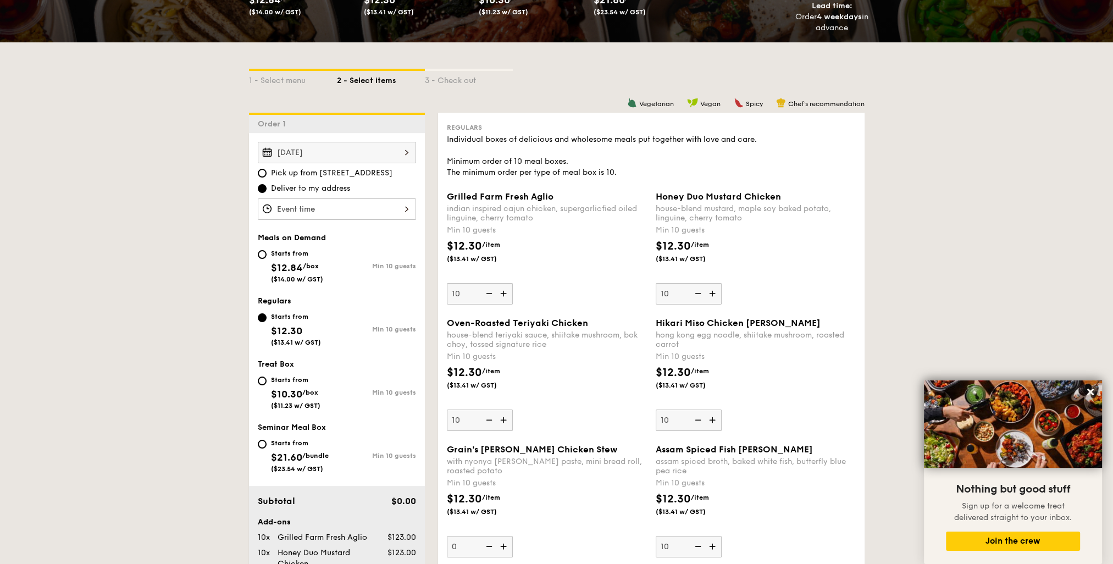
scroll to position [275, 0]
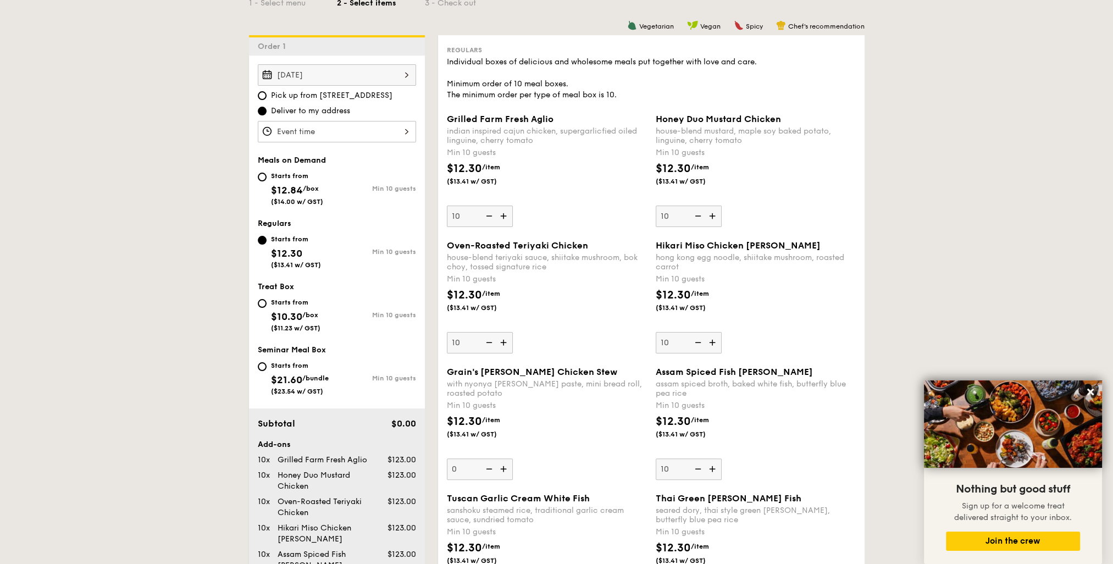
click at [489, 217] on img at bounding box center [488, 216] width 16 height 21
click at [489, 217] on input "10" at bounding box center [480, 216] width 66 height 21
type input "0"
click at [700, 218] on img at bounding box center [697, 216] width 16 height 21
click at [700, 218] on input "10" at bounding box center [689, 216] width 66 height 21
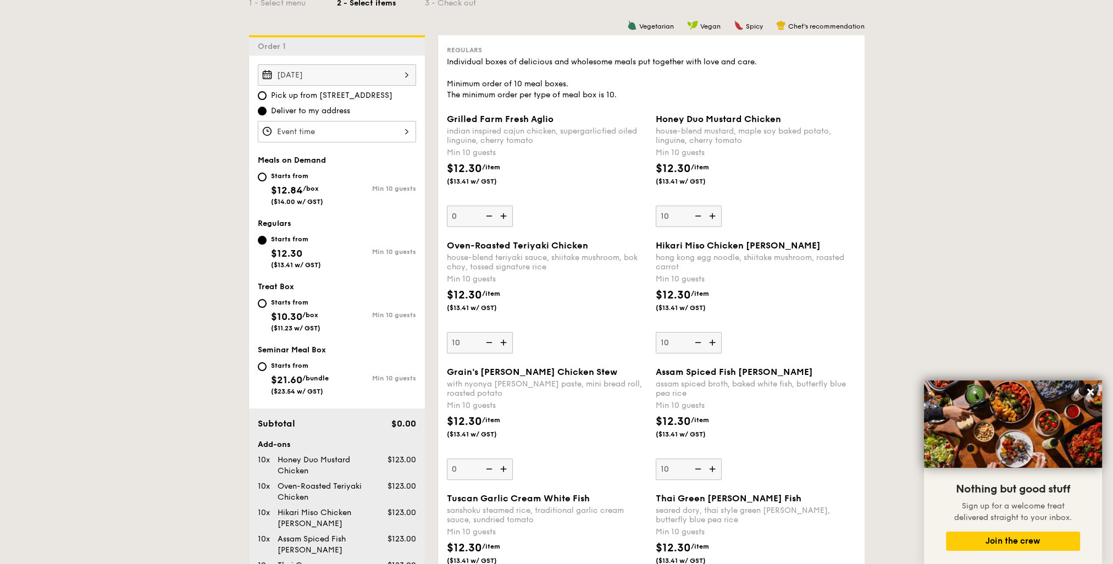
type input "0"
click at [494, 340] on img at bounding box center [488, 342] width 16 height 21
click at [494, 340] on input "10" at bounding box center [480, 342] width 66 height 21
type input "0"
click at [488, 472] on img at bounding box center [488, 468] width 16 height 21
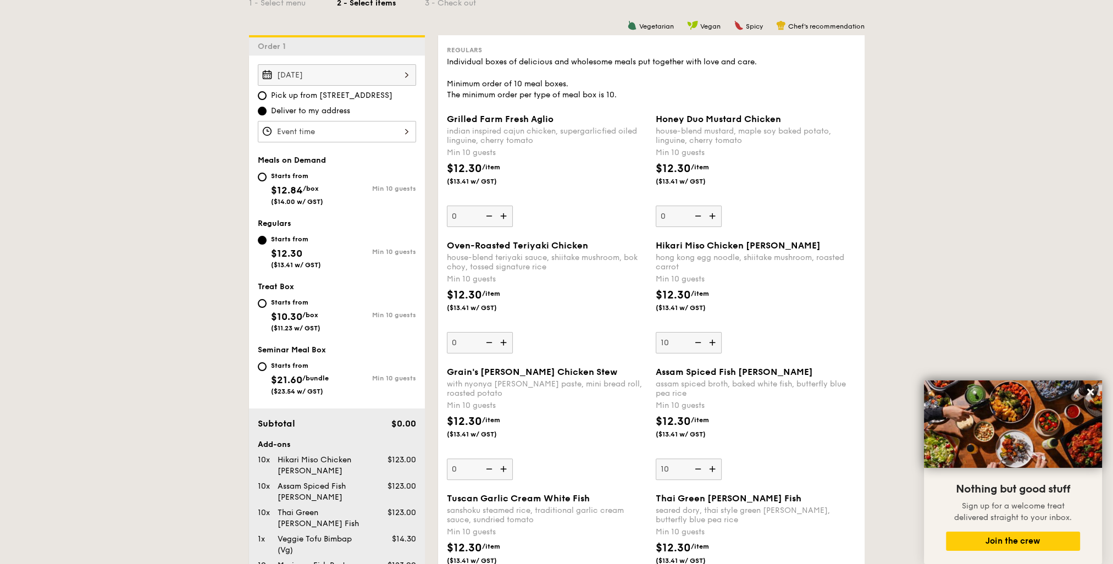
click at [488, 472] on input "0" at bounding box center [480, 468] width 66 height 21
click at [697, 341] on img at bounding box center [697, 342] width 16 height 21
click at [697, 341] on input "10" at bounding box center [689, 342] width 66 height 21
type input "0"
click at [696, 467] on img at bounding box center [697, 468] width 16 height 21
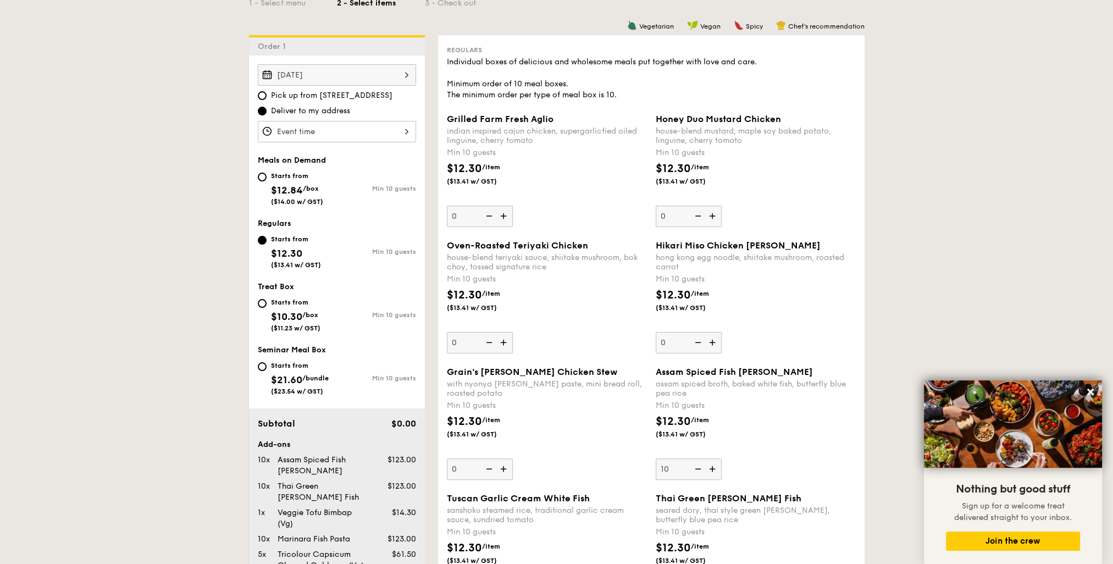
click at [696, 467] on input "10" at bounding box center [689, 468] width 66 height 21
type input "0"
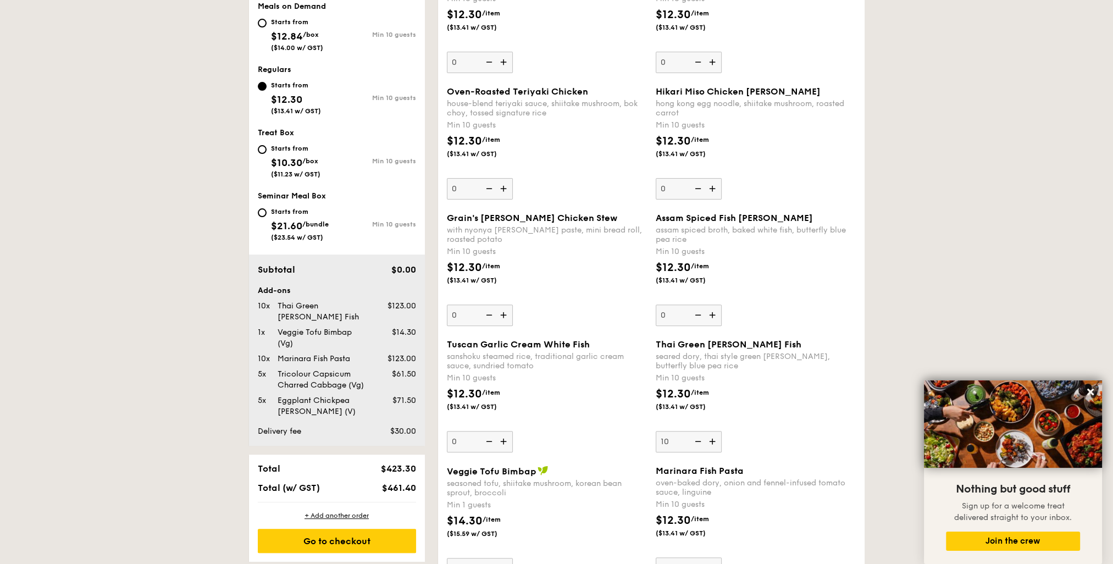
scroll to position [550, 0]
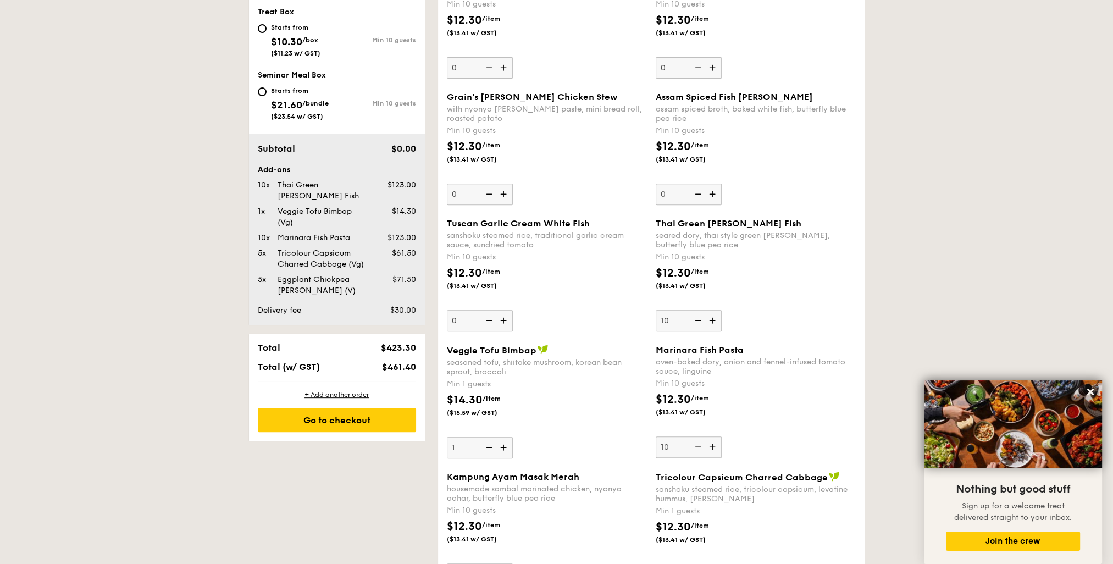
click at [698, 318] on img at bounding box center [697, 320] width 16 height 21
click at [698, 318] on input "10" at bounding box center [689, 320] width 66 height 21
type input "0"
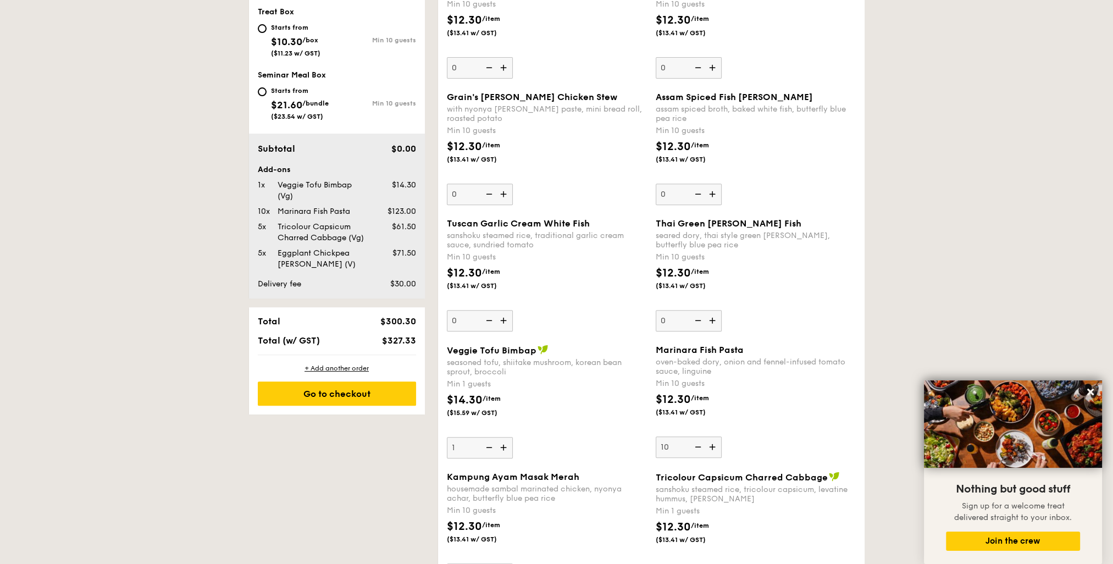
drag, startPoint x: 486, startPoint y: 447, endPoint x: 565, endPoint y: 456, distance: 79.6
click at [486, 447] on img at bounding box center [488, 447] width 16 height 21
click at [486, 447] on input "1" at bounding box center [480, 447] width 66 height 21
type input "0"
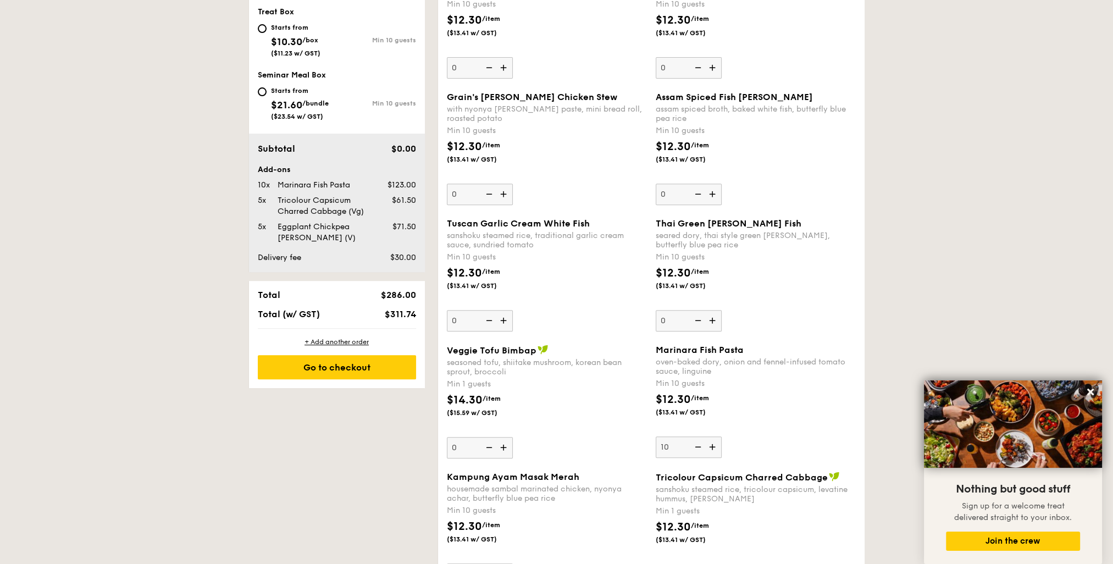
click at [695, 445] on img at bounding box center [697, 446] width 16 height 21
click at [695, 445] on input "10" at bounding box center [689, 446] width 66 height 21
type input "0"
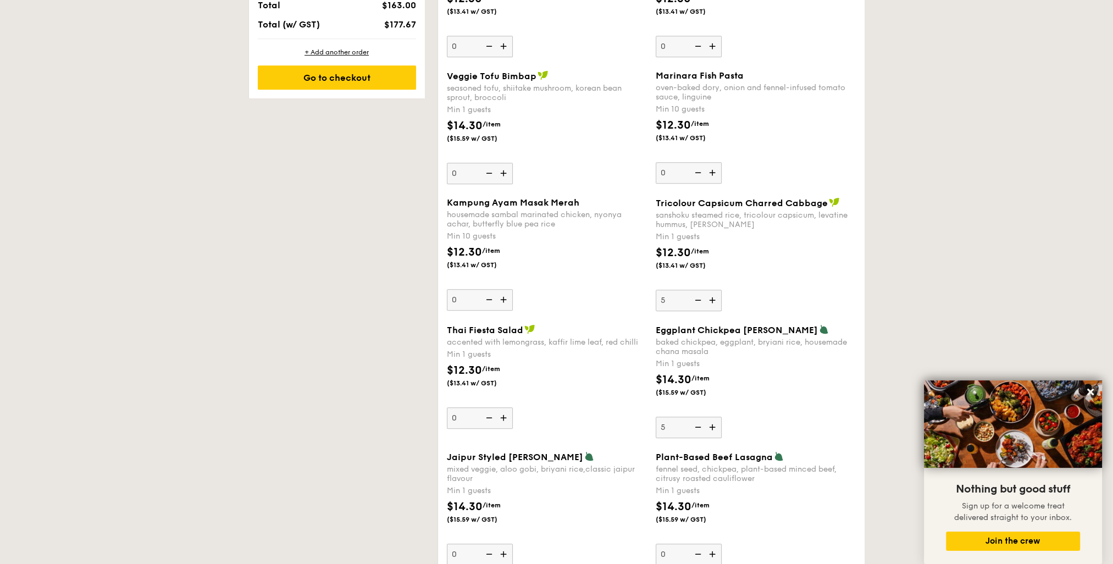
scroll to position [825, 0]
drag, startPoint x: 488, startPoint y: 296, endPoint x: 488, endPoint y: 371, distance: 74.8
click at [488, 297] on img at bounding box center [488, 299] width 16 height 21
click at [488, 297] on input "0" at bounding box center [480, 299] width 66 height 21
click at [489, 417] on img at bounding box center [488, 417] width 16 height 21
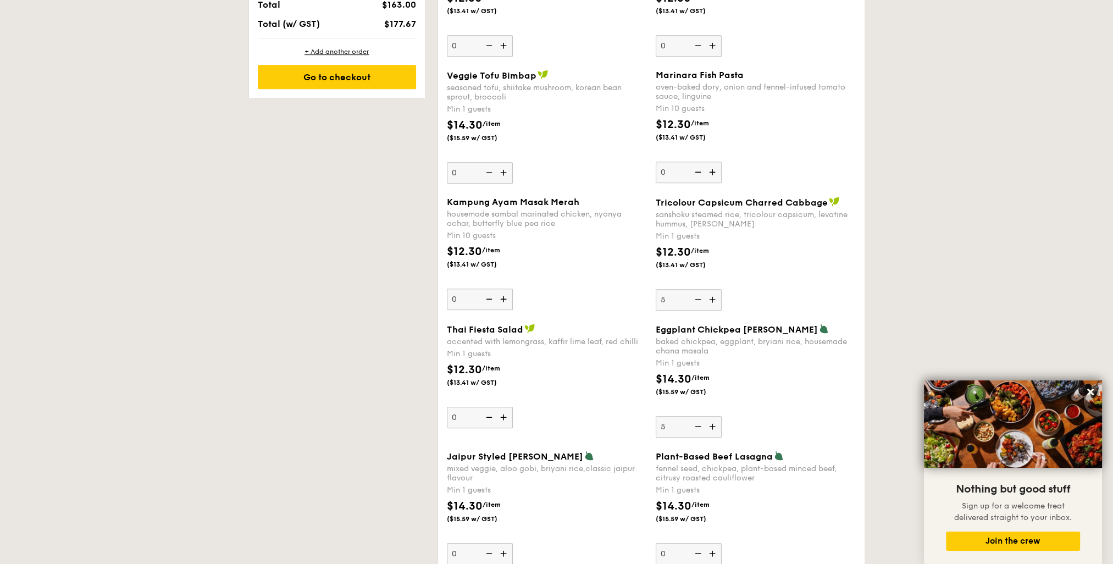
click at [489, 417] on input "0" at bounding box center [480, 417] width 66 height 21
click at [694, 298] on img at bounding box center [697, 299] width 16 height 21
click at [694, 298] on input "5" at bounding box center [689, 299] width 66 height 21
type input "4"
click at [699, 424] on img at bounding box center [697, 426] width 16 height 21
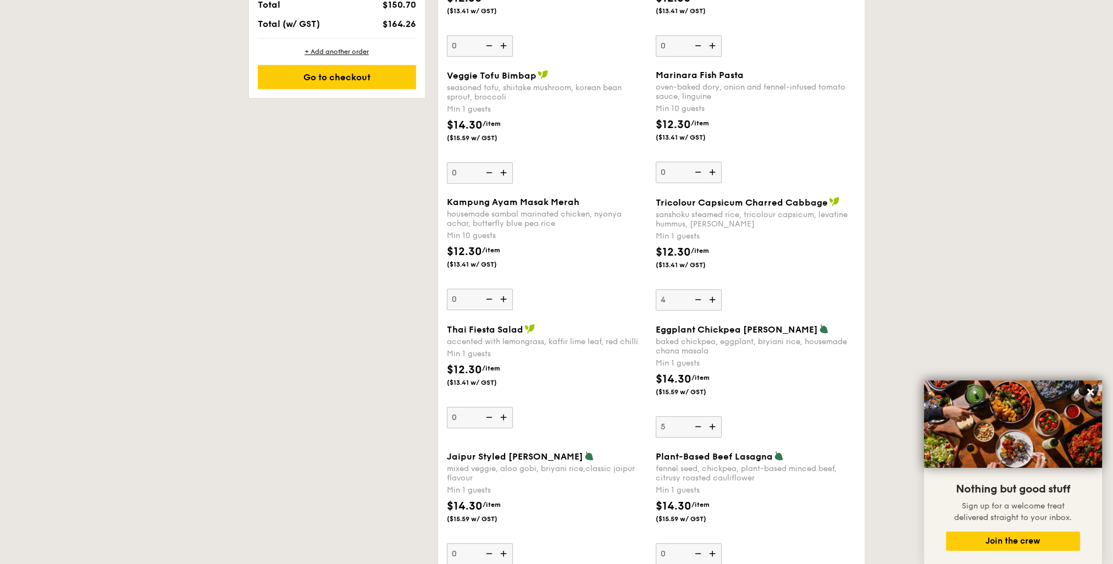
click at [699, 424] on input "5" at bounding box center [689, 426] width 66 height 21
type input "4"
click at [701, 298] on img at bounding box center [697, 299] width 16 height 21
click at [701, 298] on input "4" at bounding box center [689, 299] width 66 height 21
type input "3"
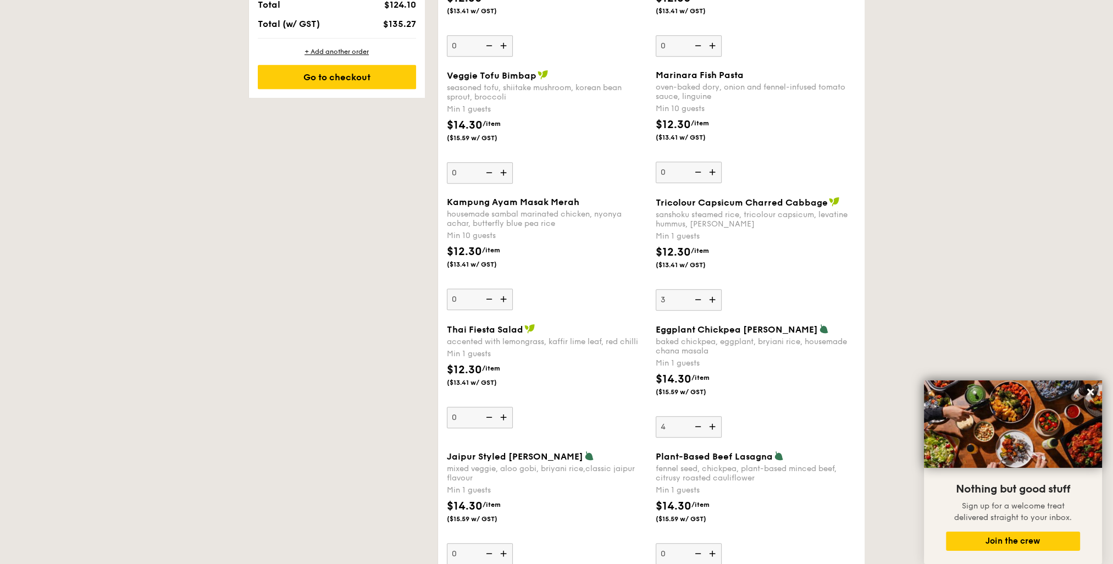
click at [699, 427] on img at bounding box center [697, 426] width 16 height 21
click at [699, 427] on input "4" at bounding box center [689, 426] width 66 height 21
type input "3"
click at [698, 296] on img at bounding box center [697, 299] width 16 height 21
click at [698, 296] on input "3" at bounding box center [689, 299] width 66 height 21
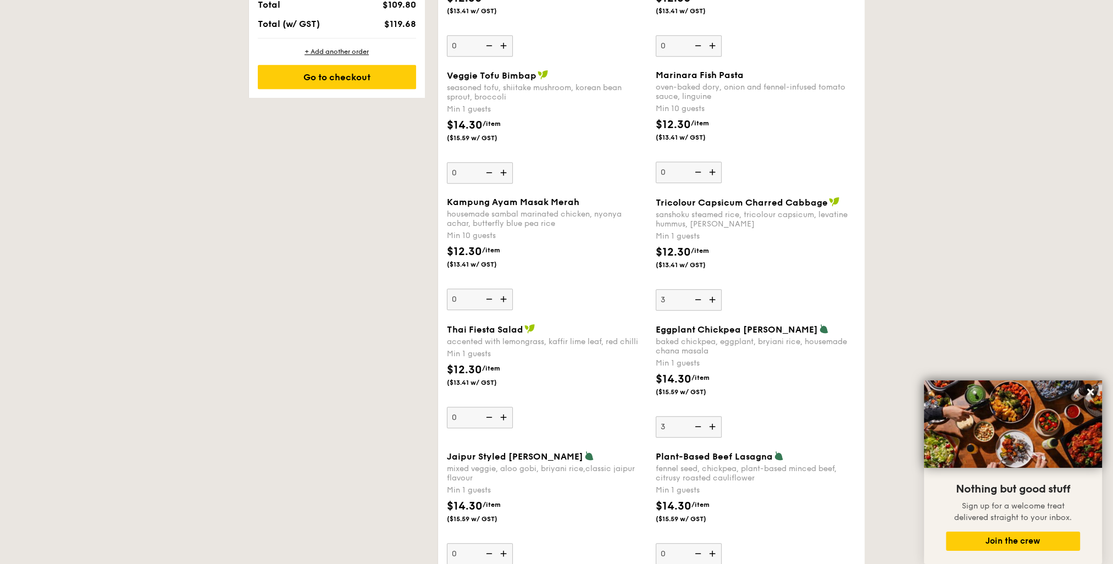
type input "2"
click at [699, 423] on img at bounding box center [697, 426] width 16 height 21
click at [699, 423] on input "3" at bounding box center [689, 426] width 66 height 21
click at [699, 423] on img at bounding box center [697, 426] width 16 height 21
click at [699, 423] on input "2" at bounding box center [689, 426] width 66 height 21
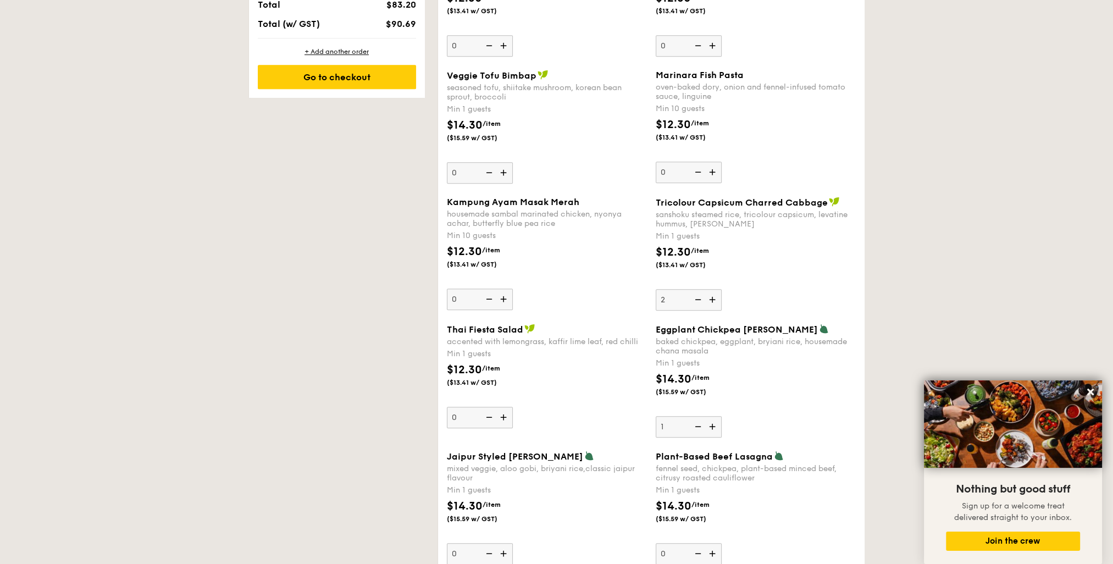
click at [699, 423] on img at bounding box center [697, 426] width 16 height 21
click at [699, 423] on input "1" at bounding box center [689, 426] width 66 height 21
type input "0"
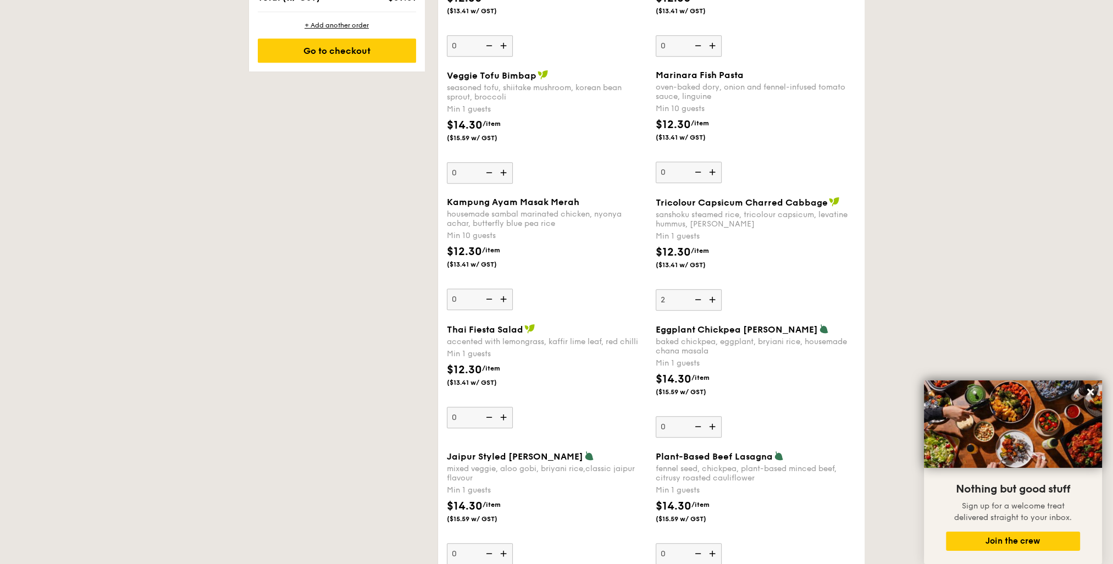
scroll to position [798, 0]
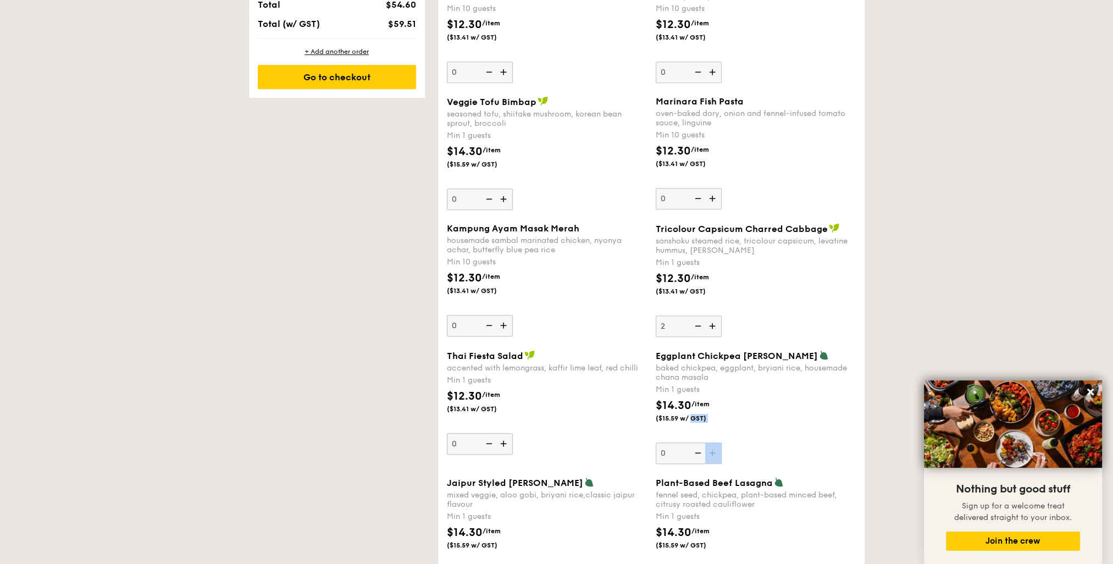
click at [699, 423] on div "$14.30 /item ($15.59 w/ GST)" at bounding box center [755, 416] width 209 height 38
click at [699, 443] on input "0" at bounding box center [689, 453] width 66 height 21
click at [699, 423] on div "$14.30 /item ($15.59 w/ GST)" at bounding box center [755, 416] width 209 height 38
click at [699, 443] on input "0" at bounding box center [689, 453] width 66 height 21
drag, startPoint x: 699, startPoint y: 423, endPoint x: 696, endPoint y: 328, distance: 95.2
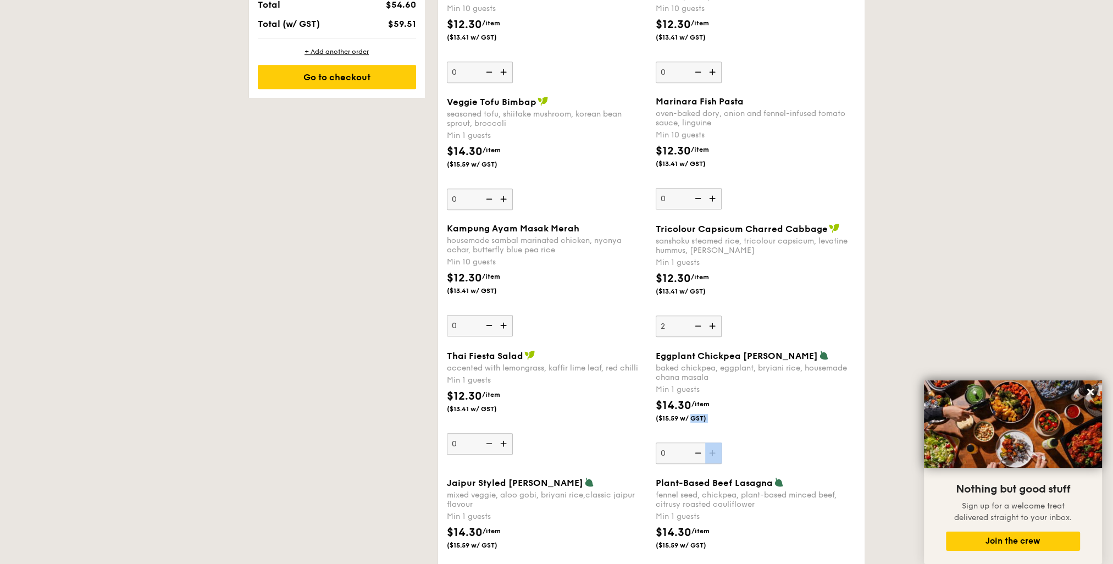
click at [696, 328] on img at bounding box center [697, 326] width 16 height 21
click at [696, 328] on input "2" at bounding box center [689, 326] width 66 height 21
click at [696, 326] on img at bounding box center [697, 326] width 16 height 21
click at [696, 326] on input "1" at bounding box center [689, 326] width 66 height 21
type input "0"
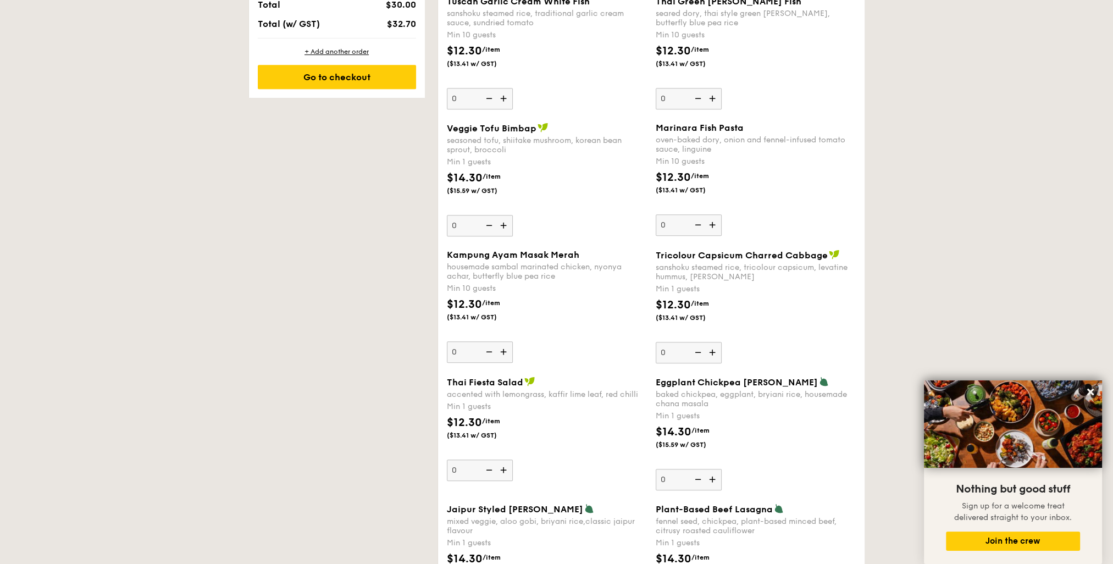
click at [696, 326] on div "$12.30 /item ($13.41 w/ GST)" at bounding box center [755, 316] width 209 height 38
click at [696, 342] on input "0" at bounding box center [689, 352] width 66 height 21
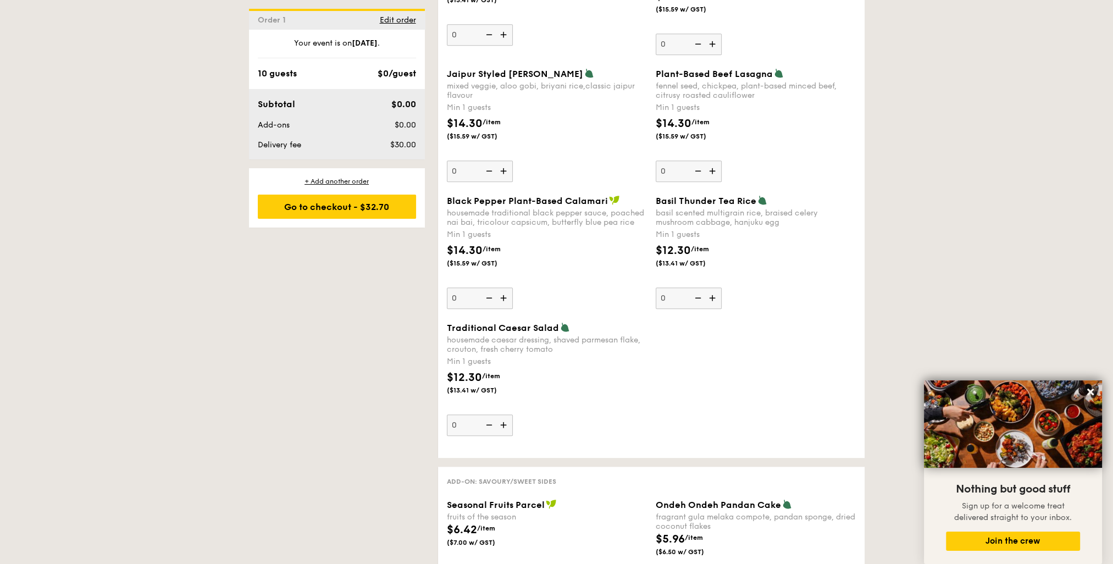
scroll to position [1212, 0]
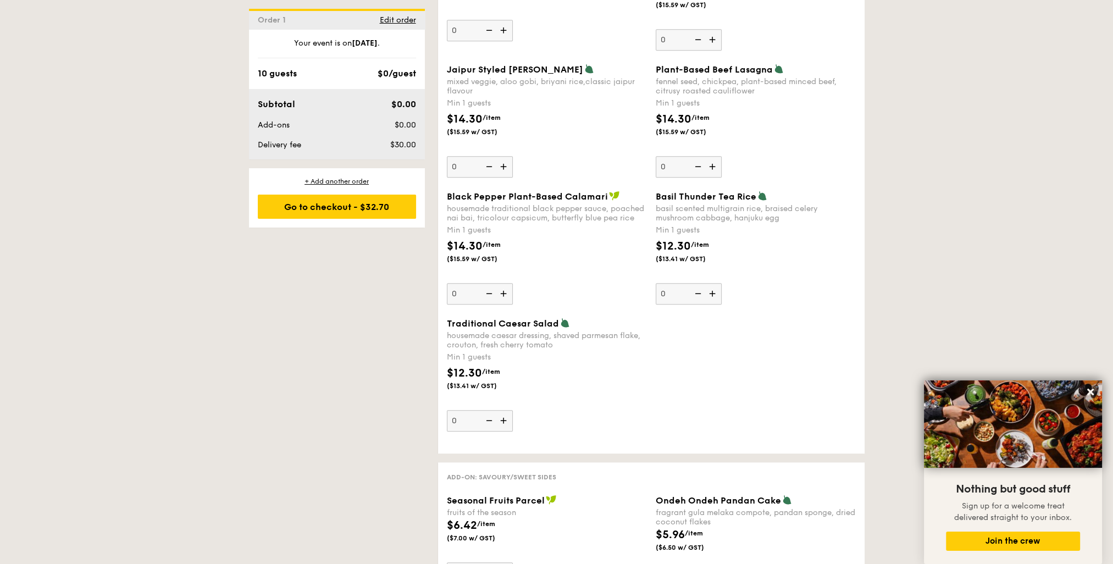
click at [585, 433] on div "Traditional Caesar Salad housemade caesar dressing, shaved parmesan flake, crou…" at bounding box center [652, 381] width 418 height 127
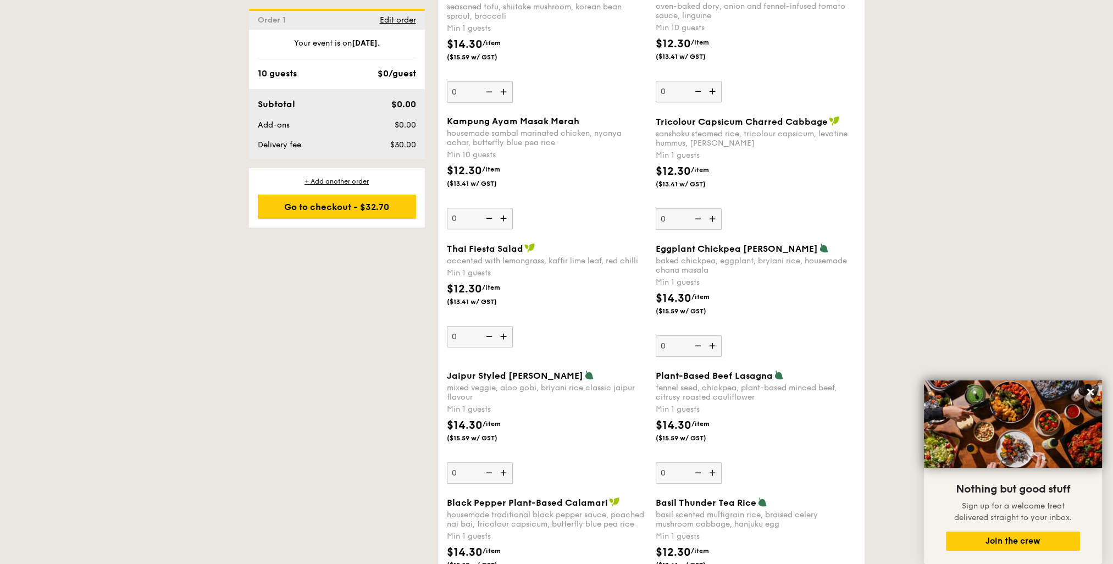
scroll to position [882, 0]
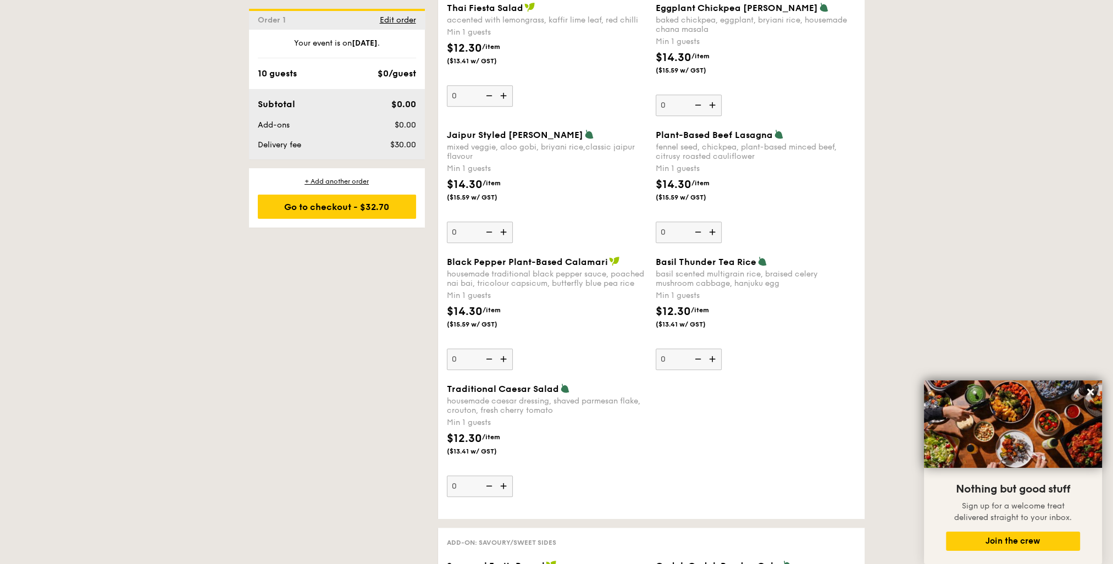
scroll to position [1157, 0]
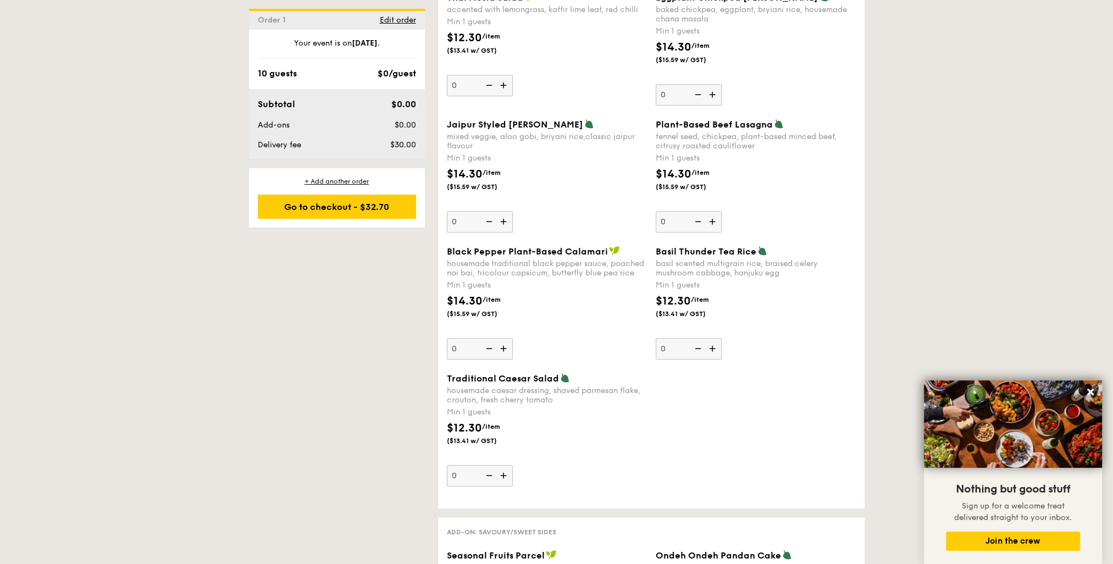
click at [503, 474] on img at bounding box center [504, 475] width 16 height 21
click at [503, 474] on input "0" at bounding box center [480, 475] width 66 height 21
type input "1"
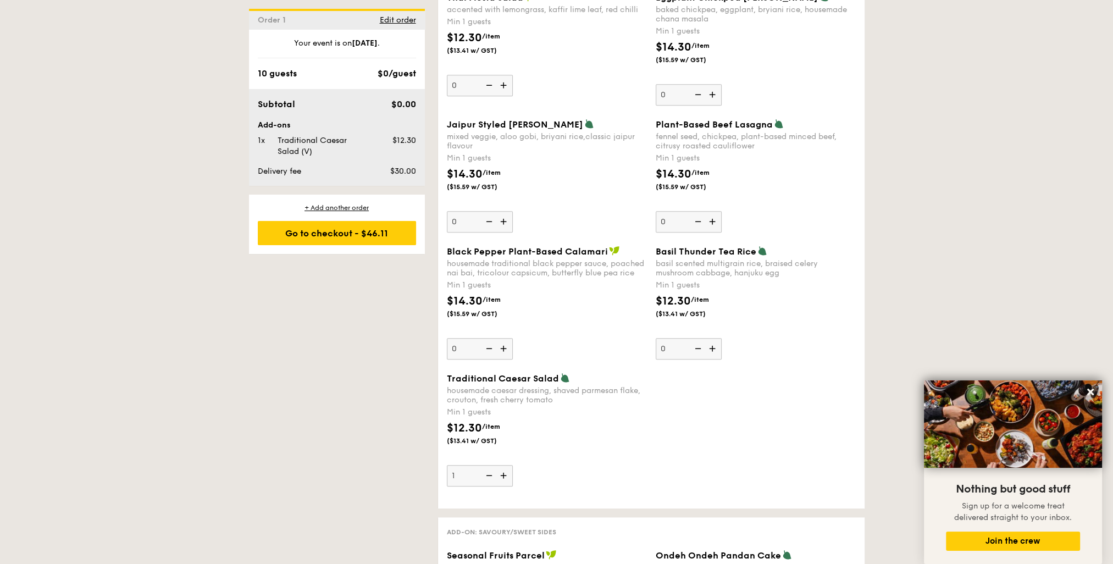
click at [504, 346] on img at bounding box center [504, 348] width 16 height 21
click at [504, 346] on input "0" at bounding box center [480, 348] width 66 height 21
type input "1"
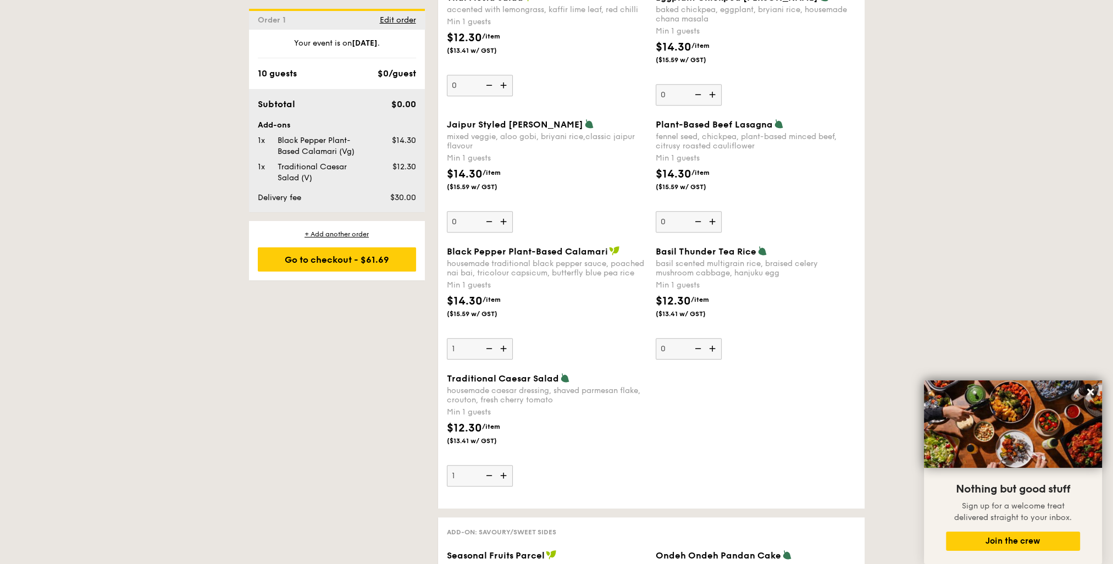
click at [711, 346] on img at bounding box center [713, 348] width 16 height 21
click at [711, 346] on input "0" at bounding box center [689, 348] width 66 height 21
type input "1"
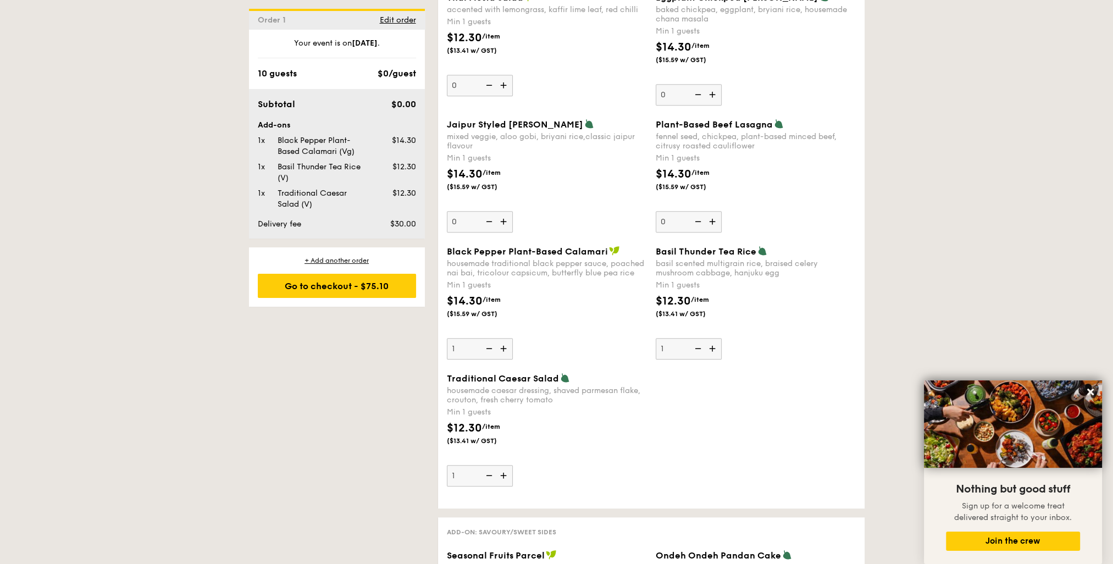
click at [504, 219] on img at bounding box center [504, 221] width 16 height 21
click at [504, 219] on input "0" at bounding box center [480, 221] width 66 height 21
type input "1"
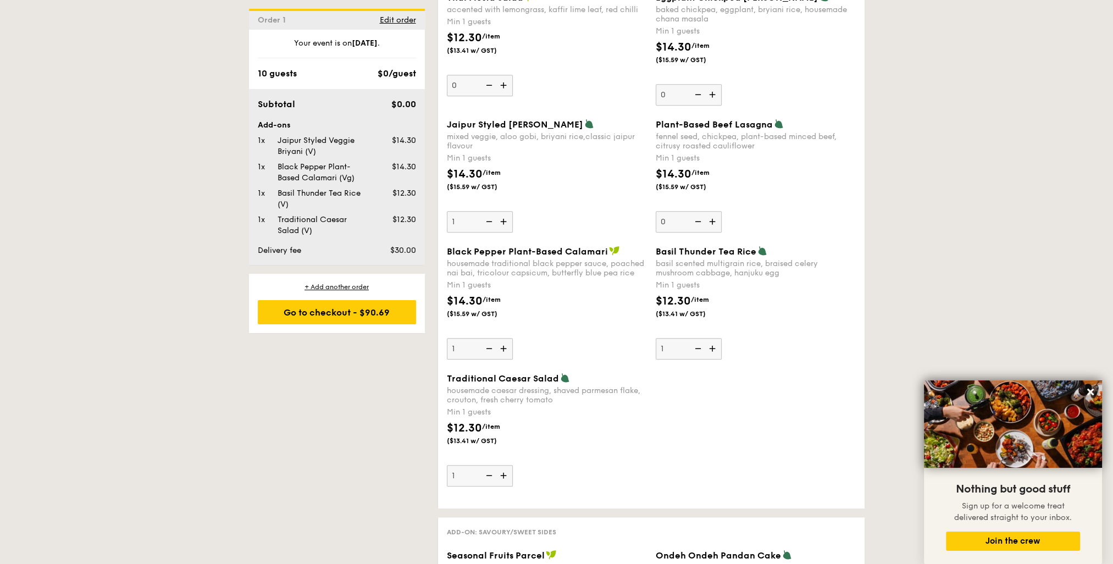
click at [715, 221] on img at bounding box center [713, 221] width 16 height 21
click at [715, 221] on input "0" at bounding box center [689, 221] width 66 height 21
type input "1"
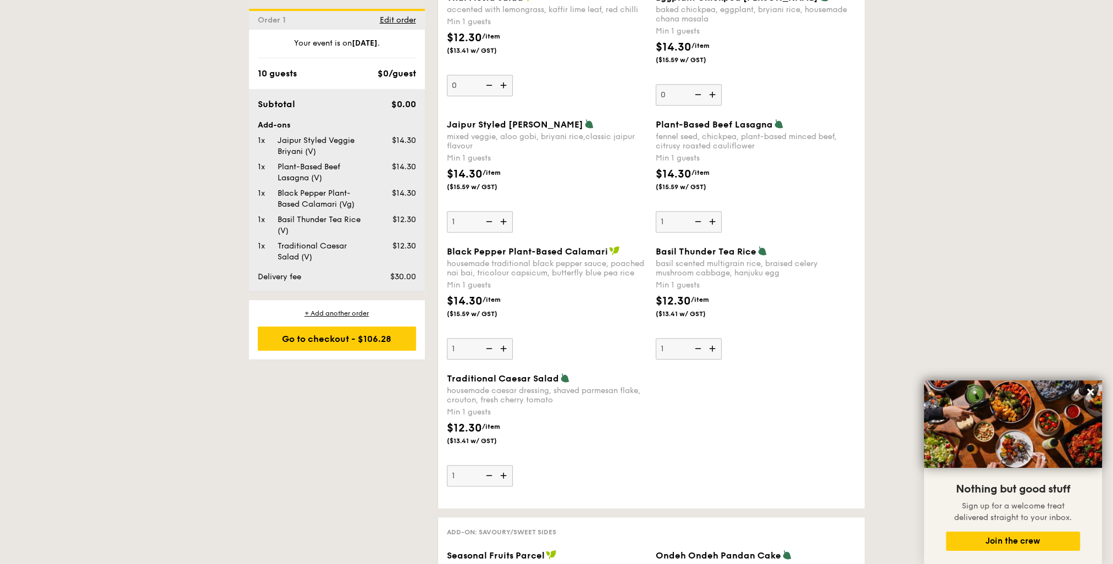
click at [504, 81] on img at bounding box center [504, 85] width 16 height 21
click at [504, 81] on input "0" at bounding box center [480, 85] width 66 height 21
type input "1"
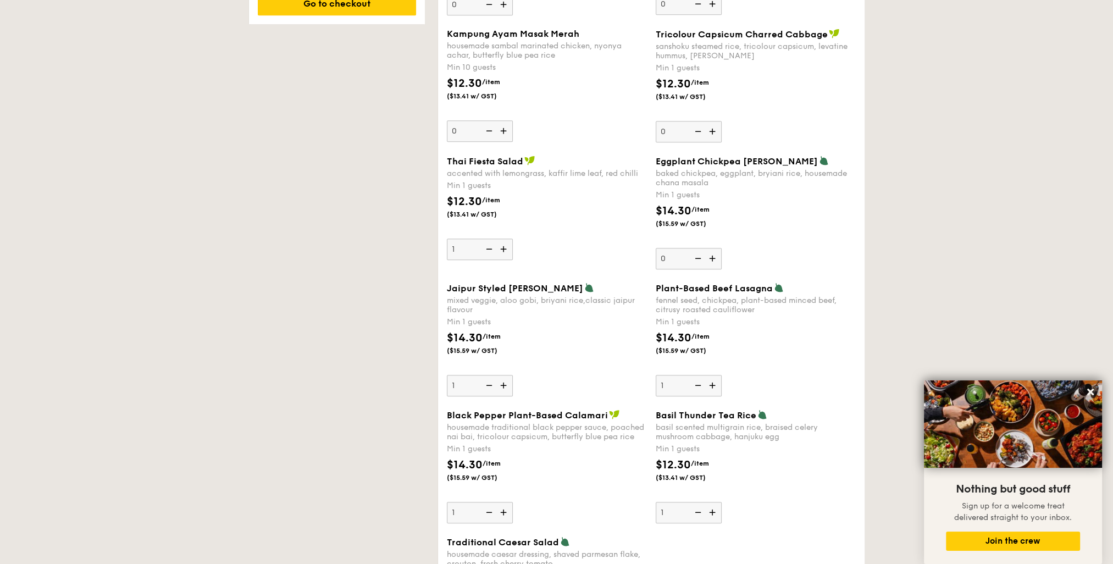
scroll to position [992, 0]
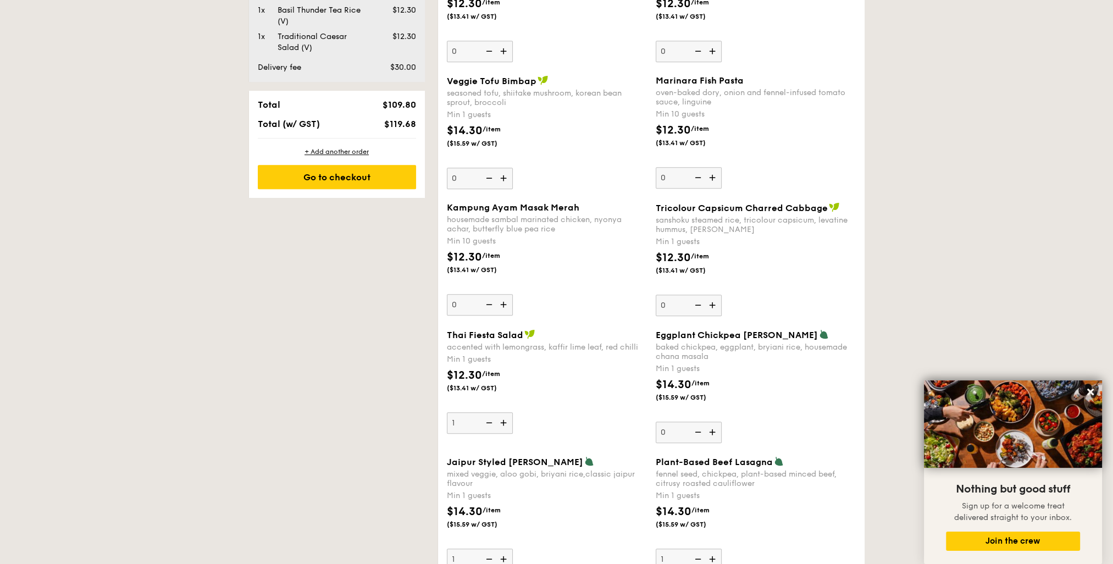
scroll to position [882, 0]
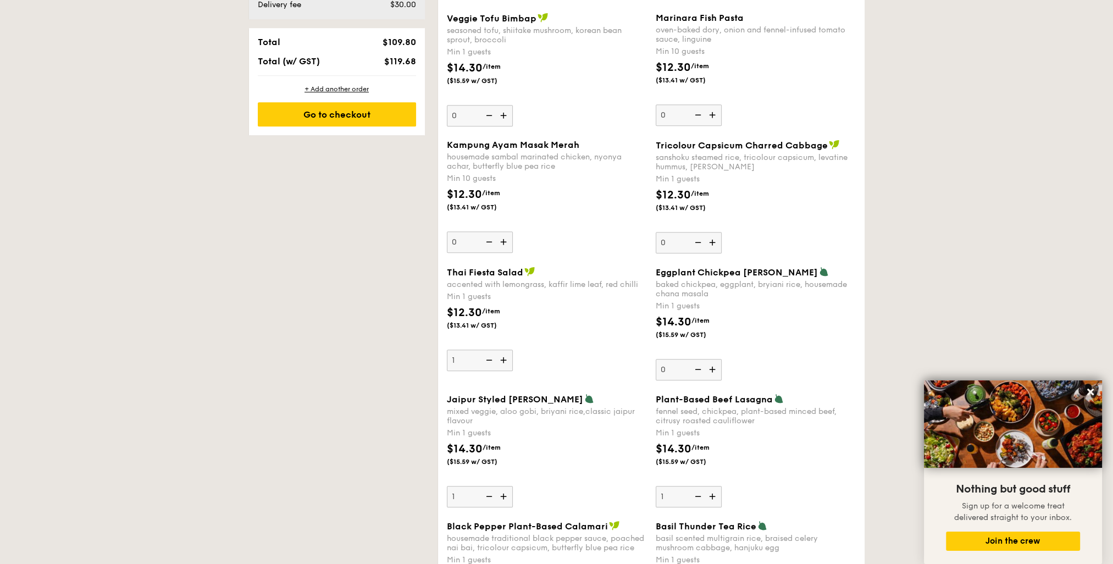
click at [712, 369] on img at bounding box center [713, 369] width 16 height 21
click at [712, 369] on input "0" at bounding box center [689, 369] width 66 height 21
type input "1"
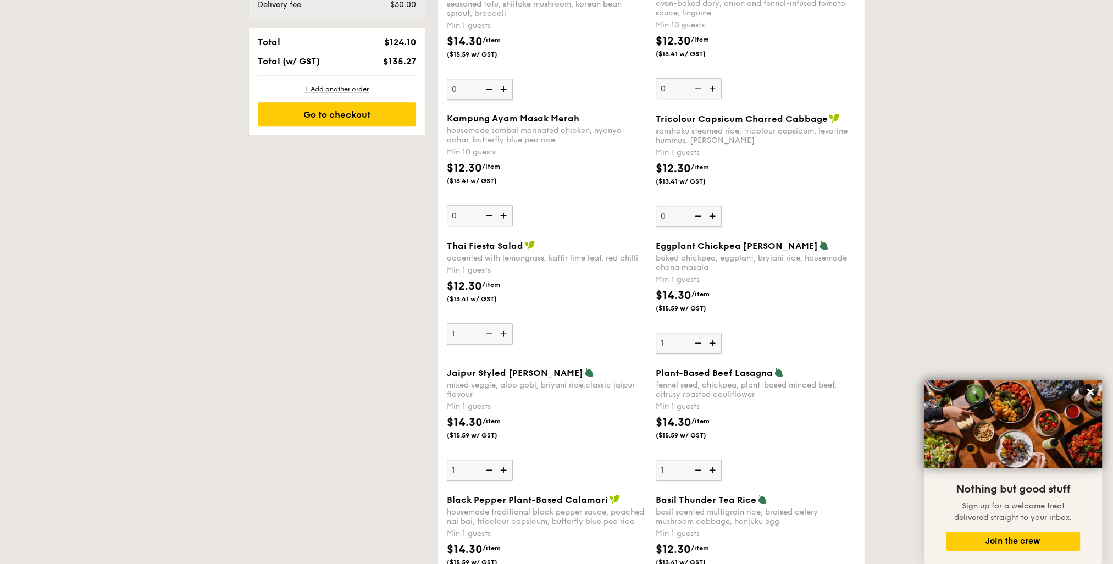
click at [711, 215] on img at bounding box center [713, 216] width 16 height 21
click at [711, 215] on input "0" at bounding box center [689, 216] width 66 height 21
type input "1"
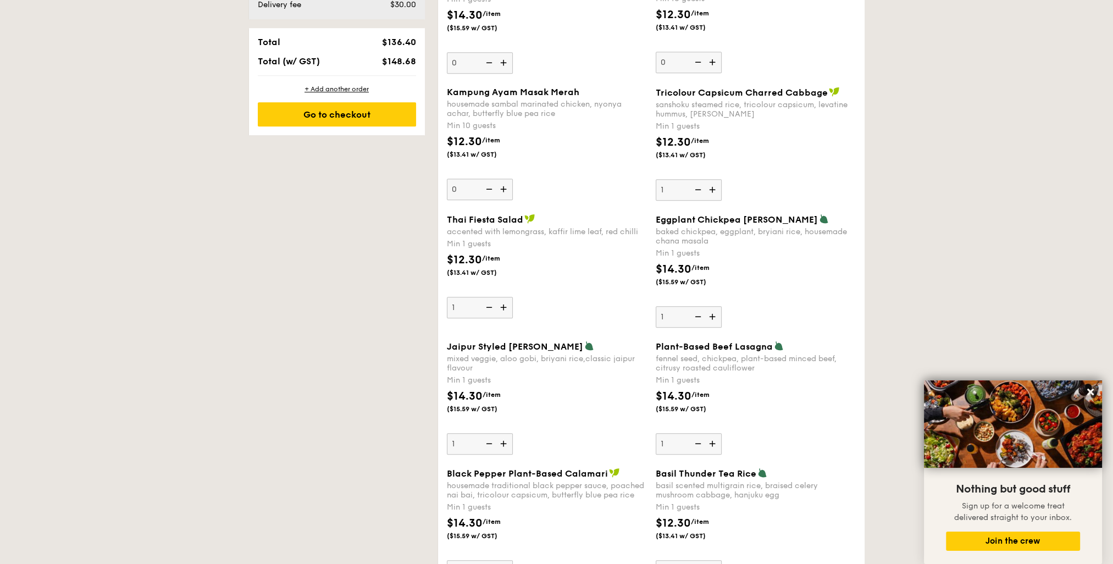
click at [507, 189] on img at bounding box center [504, 189] width 16 height 21
click at [507, 189] on input "0" at bounding box center [480, 189] width 66 height 21
type input "10"
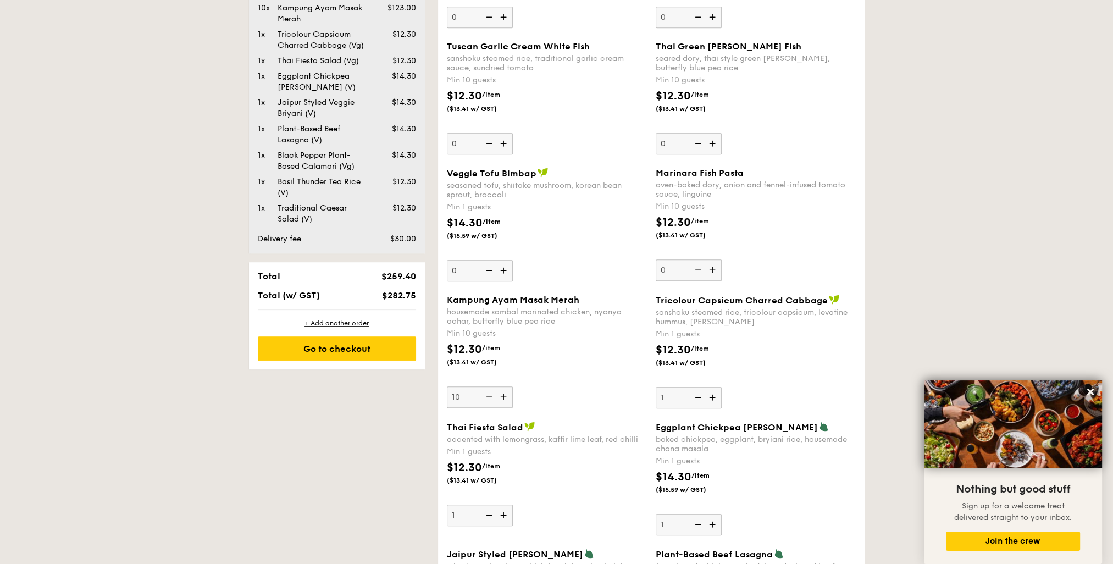
scroll to position [686, 0]
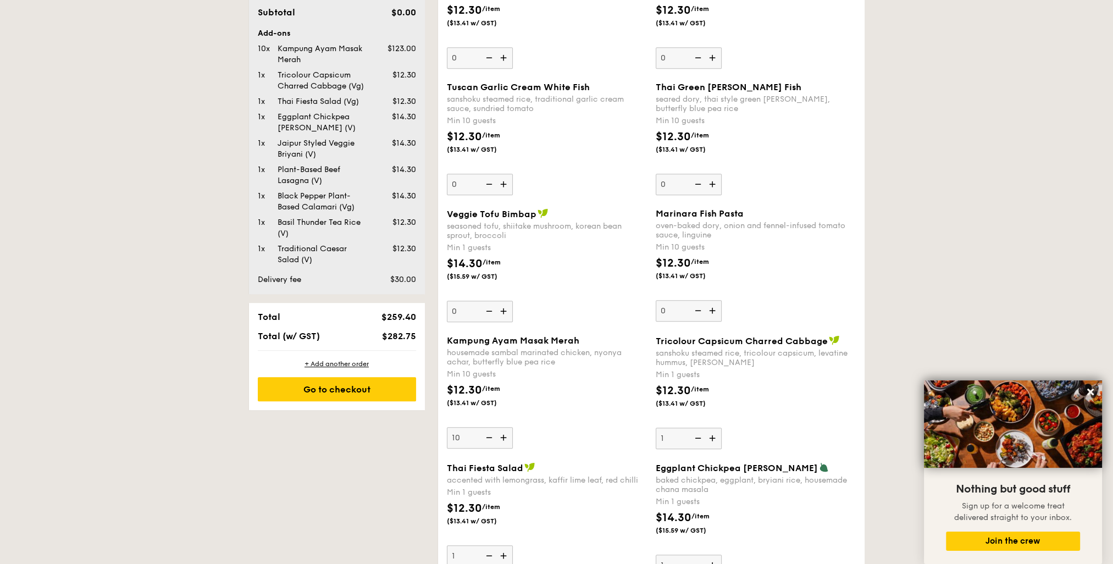
click at [502, 307] on img at bounding box center [504, 311] width 16 height 21
click at [502, 307] on input "0" at bounding box center [480, 311] width 66 height 21
type input "1"
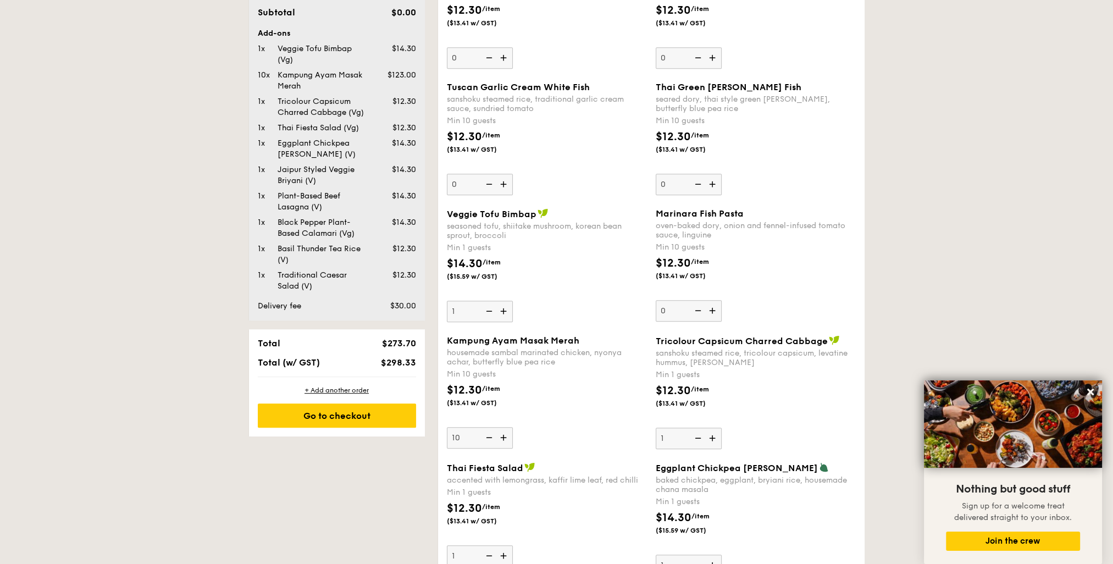
click at [715, 308] on img at bounding box center [713, 310] width 16 height 21
click at [715, 308] on input "0" at bounding box center [689, 310] width 66 height 21
type input "10"
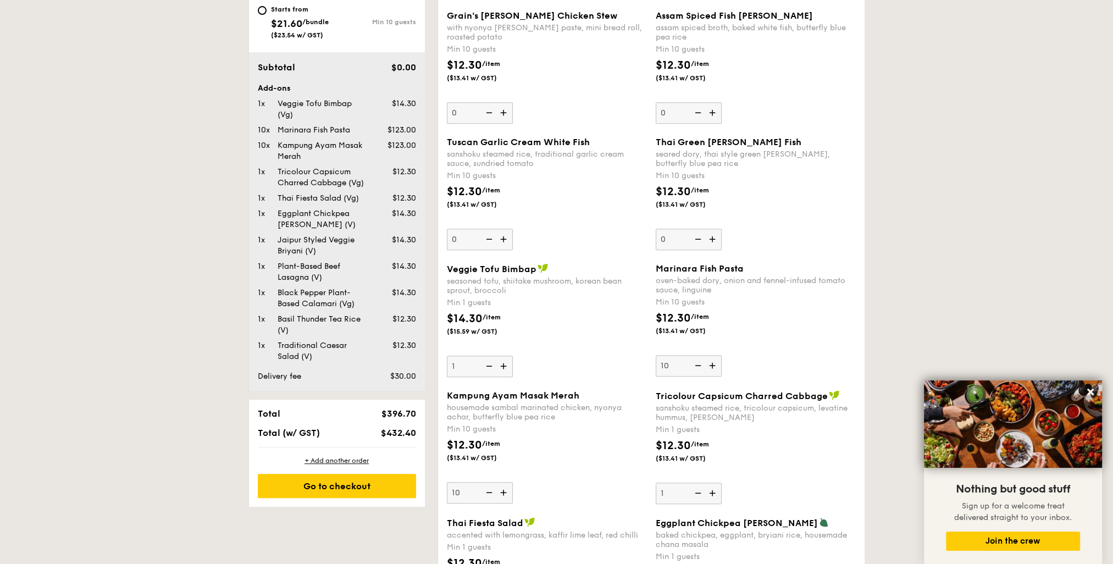
scroll to position [576, 0]
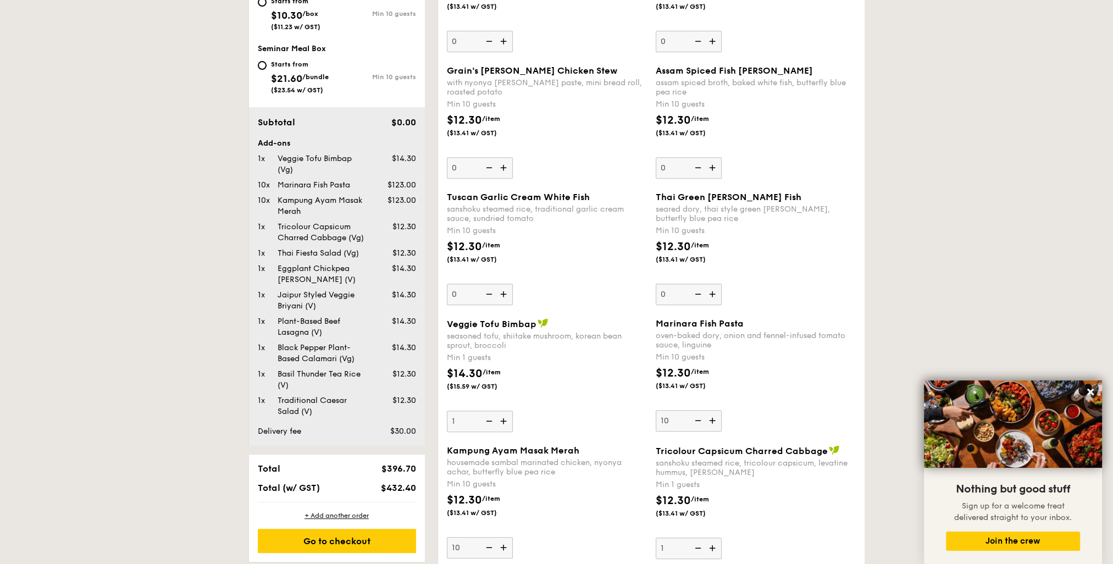
click at [504, 291] on img at bounding box center [504, 294] width 16 height 21
click at [504, 291] on input "0" at bounding box center [480, 294] width 66 height 21
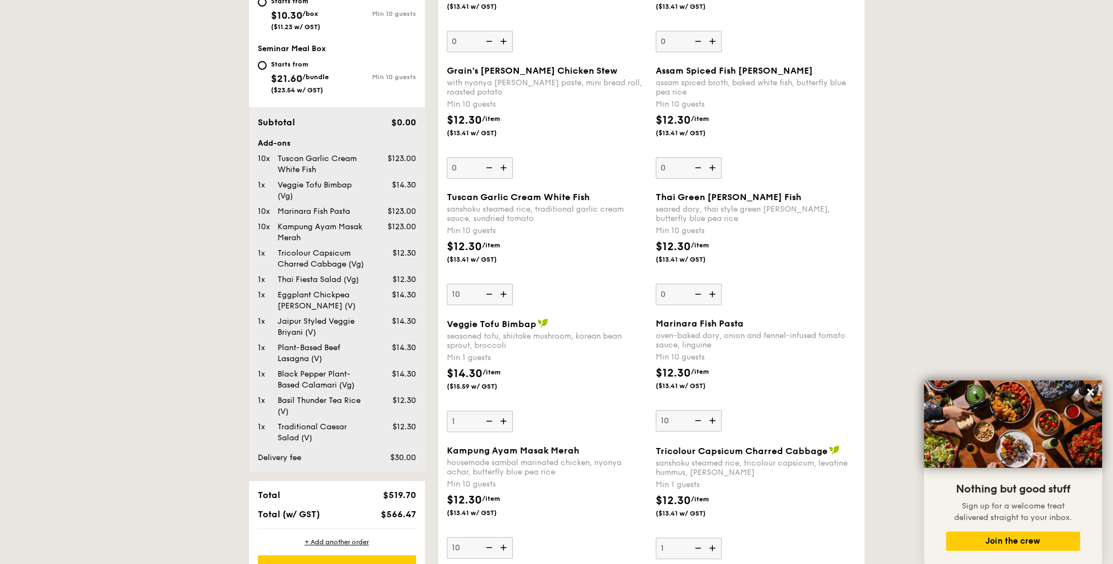
click at [488, 295] on img at bounding box center [488, 294] width 16 height 21
click at [488, 295] on input "10" at bounding box center [480, 294] width 66 height 21
type input "0"
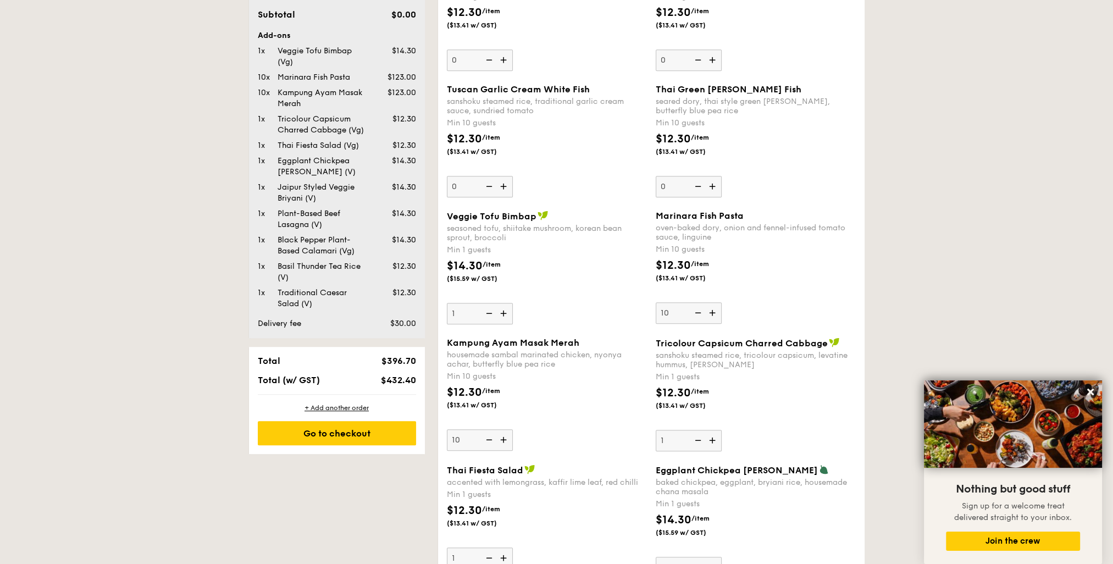
scroll to position [686, 0]
click at [489, 435] on img at bounding box center [488, 437] width 16 height 21
click at [489, 435] on input "10" at bounding box center [480, 437] width 66 height 21
type input "0"
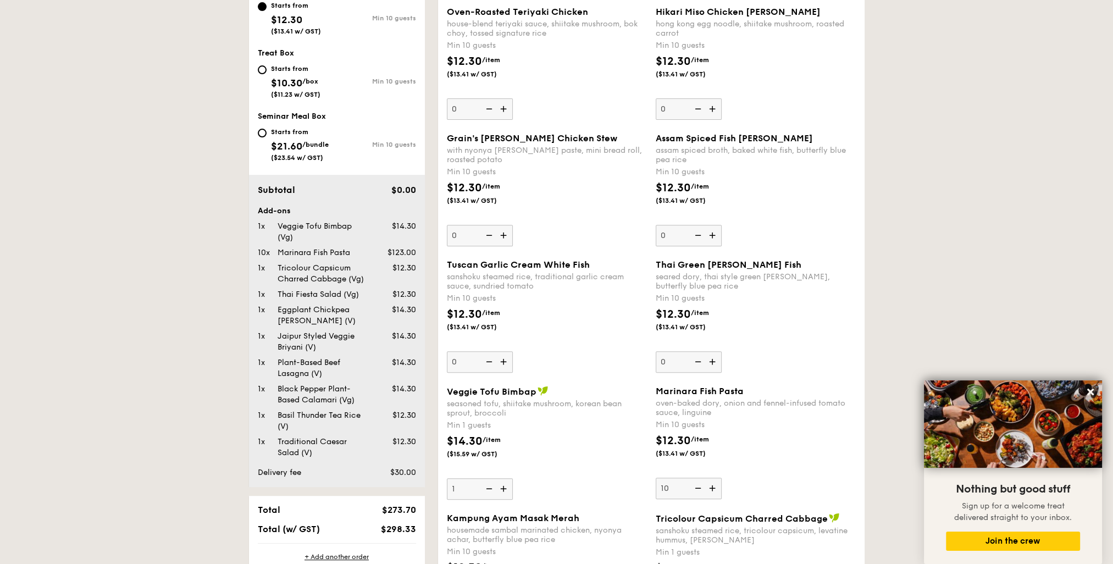
scroll to position [576, 0]
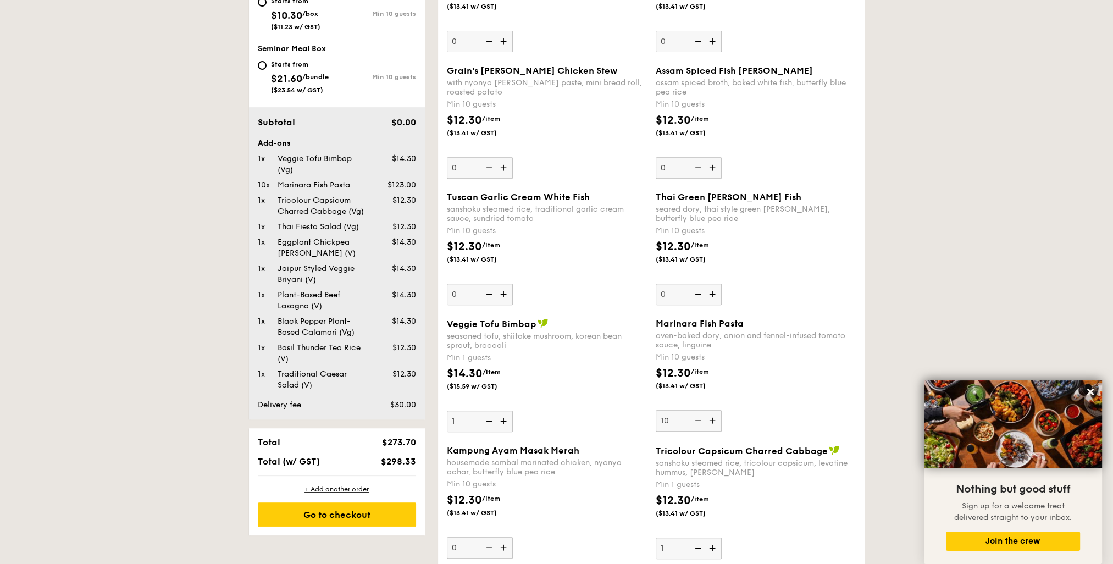
click at [696, 417] on img at bounding box center [697, 420] width 16 height 21
click at [696, 417] on input "10" at bounding box center [689, 420] width 66 height 21
type input "0"
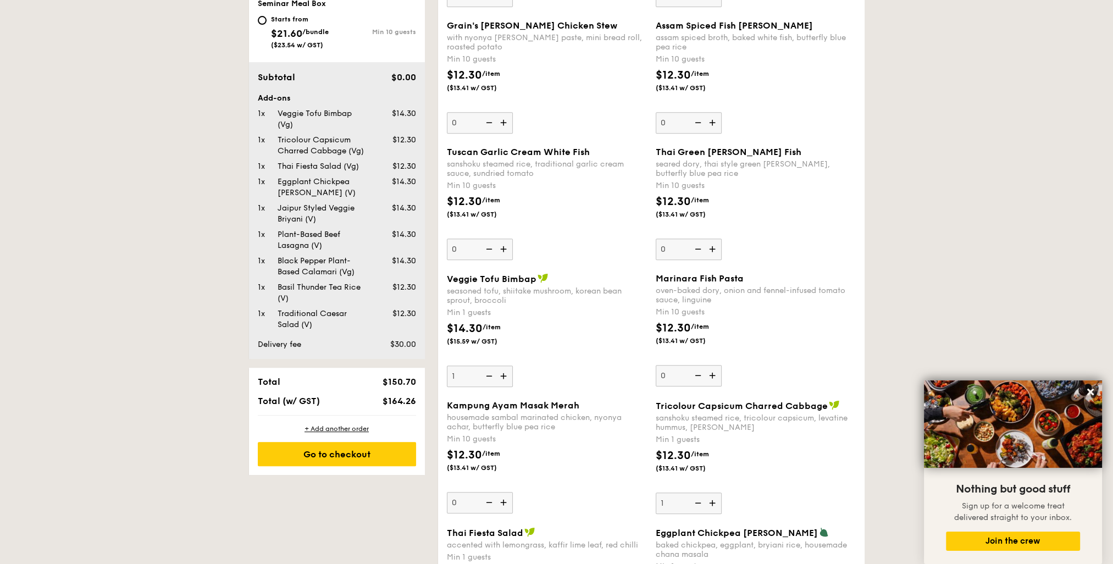
scroll to position [521, 0]
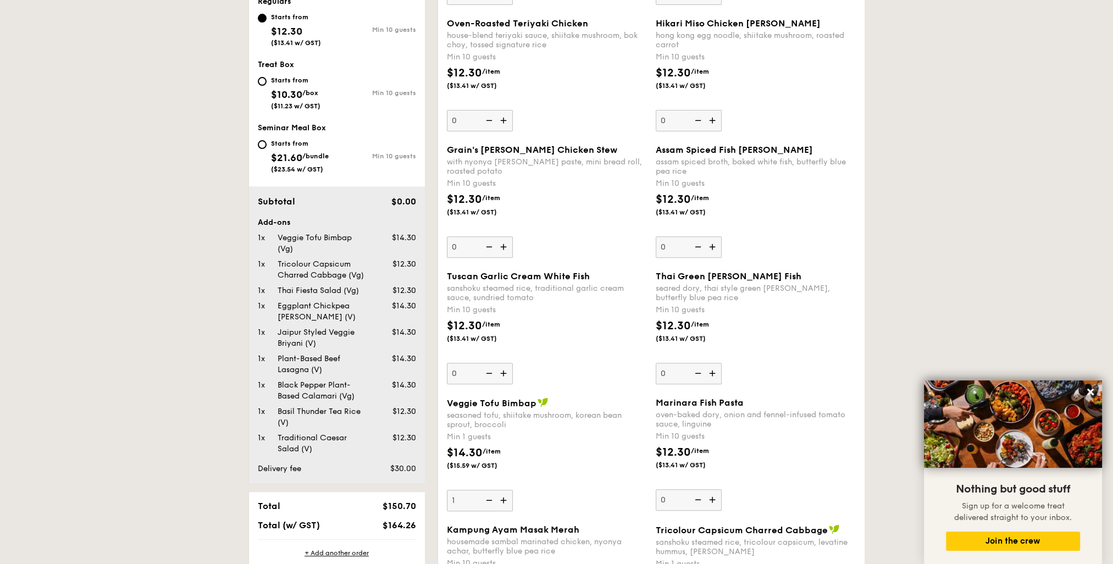
scroll to position [466, 0]
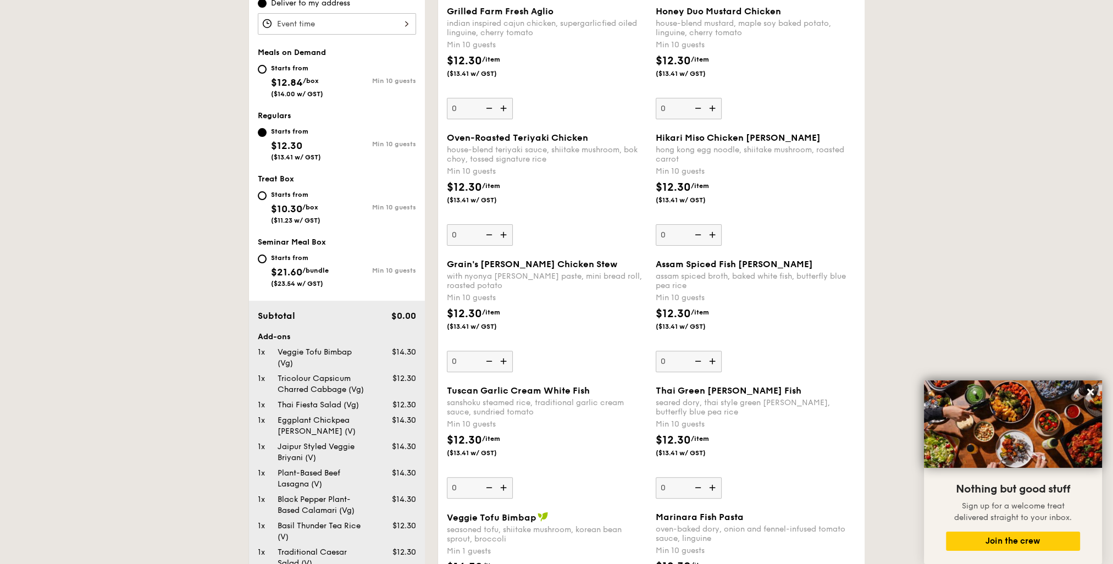
scroll to position [301, 0]
